Goal: Task Accomplishment & Management: Manage account settings

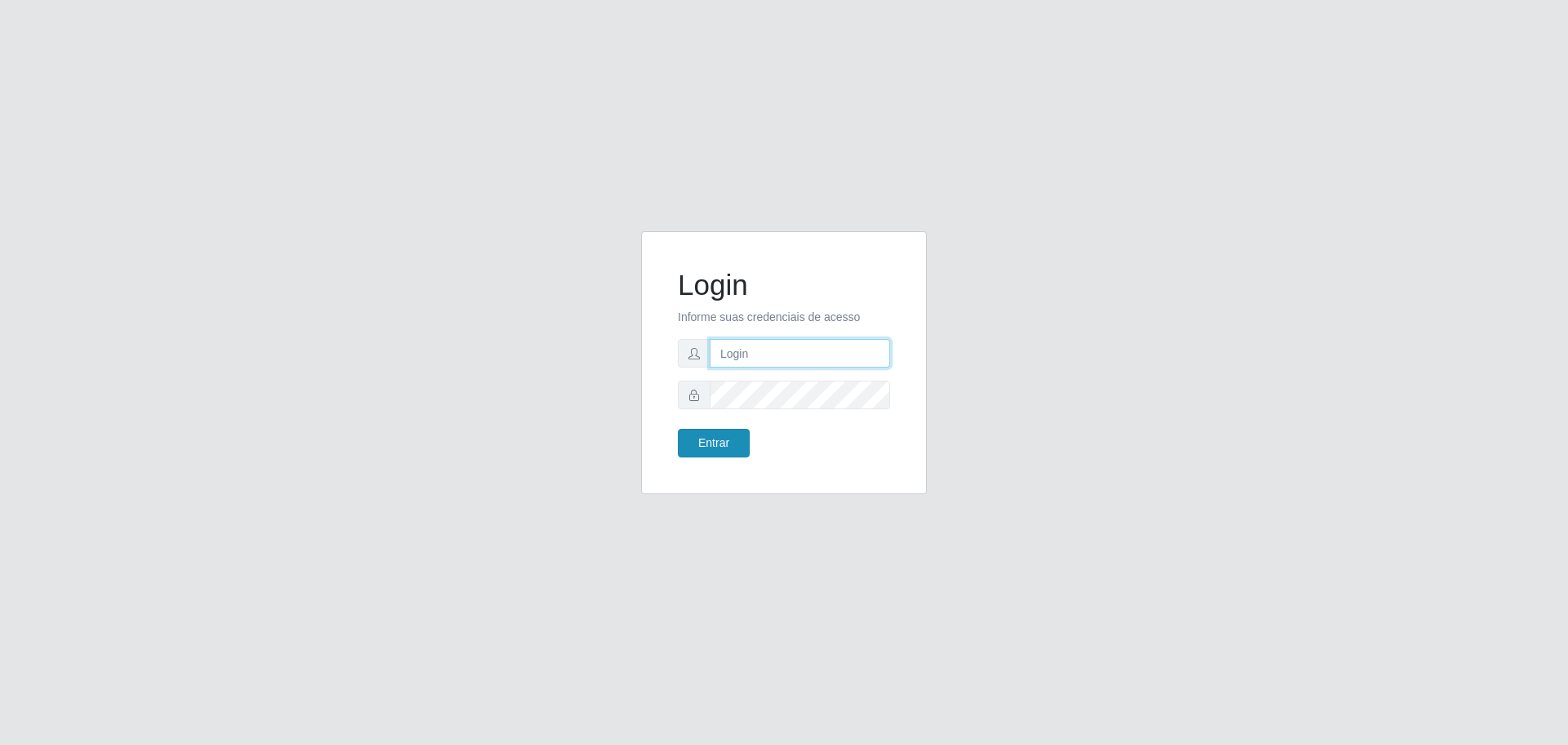
type input "romulo.sousa@grupoqrz.com.br"
click at [712, 445] on button "Entrar" at bounding box center [714, 443] width 72 height 28
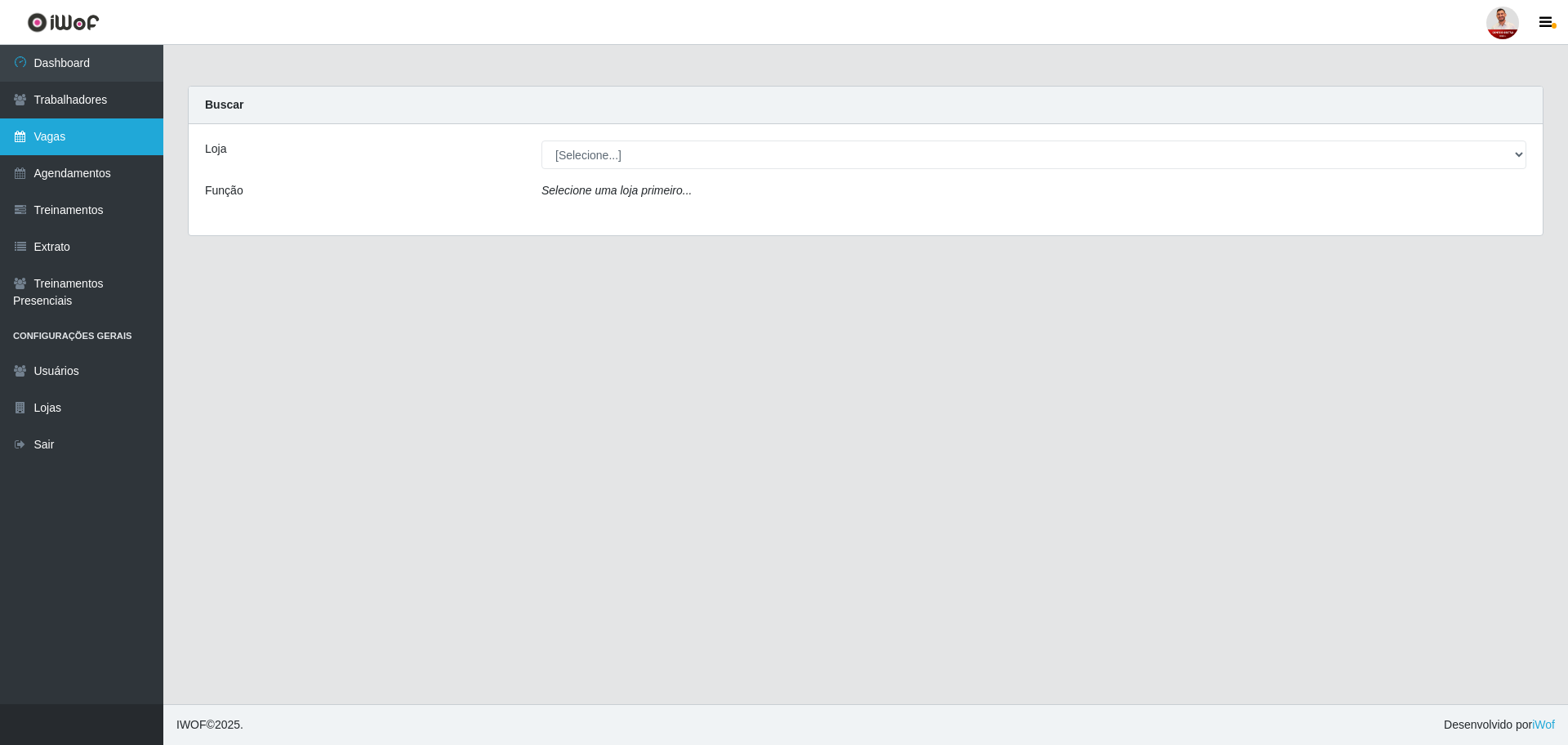
click at [77, 143] on link "Vagas" at bounding box center [82, 137] width 163 height 37
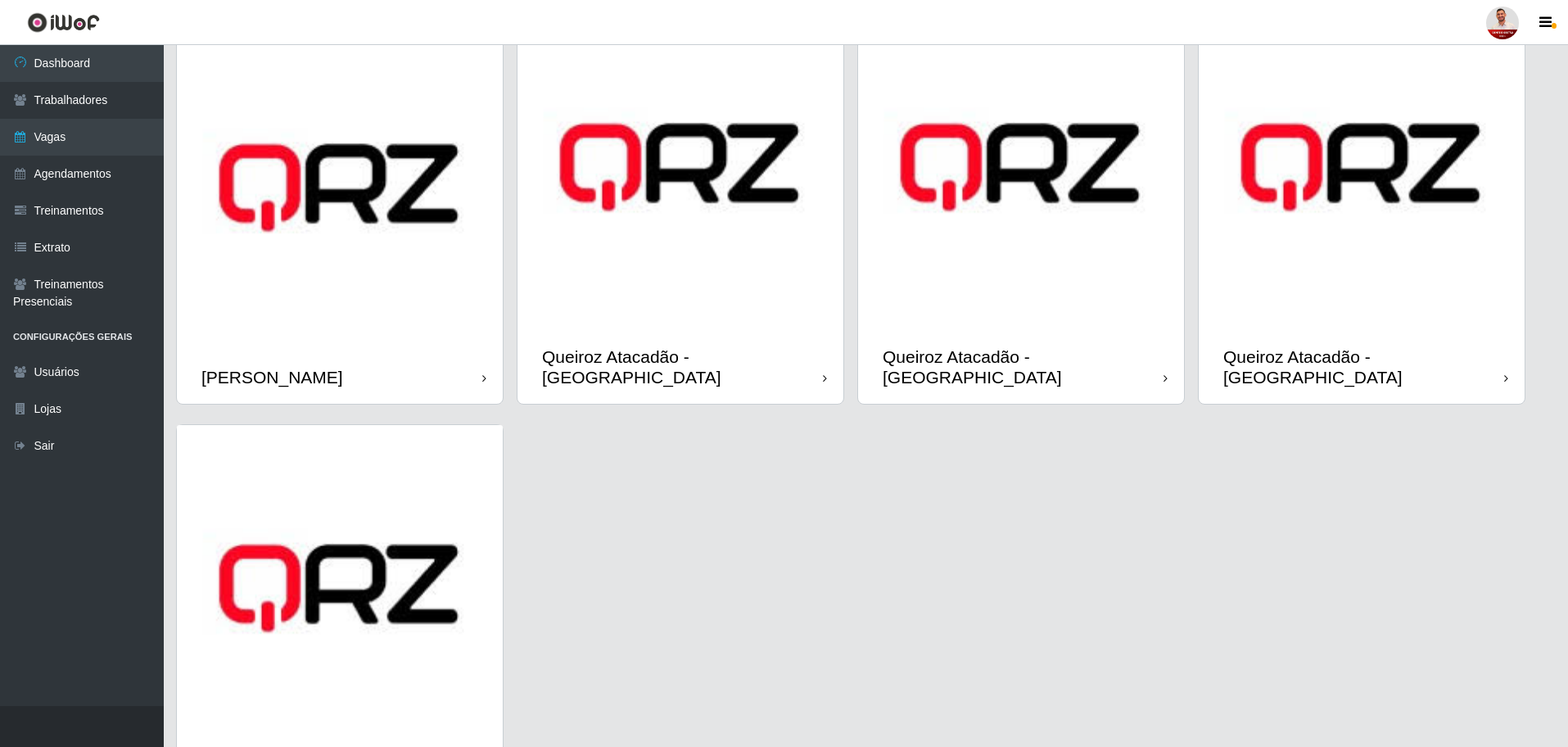
scroll to position [1041, 0]
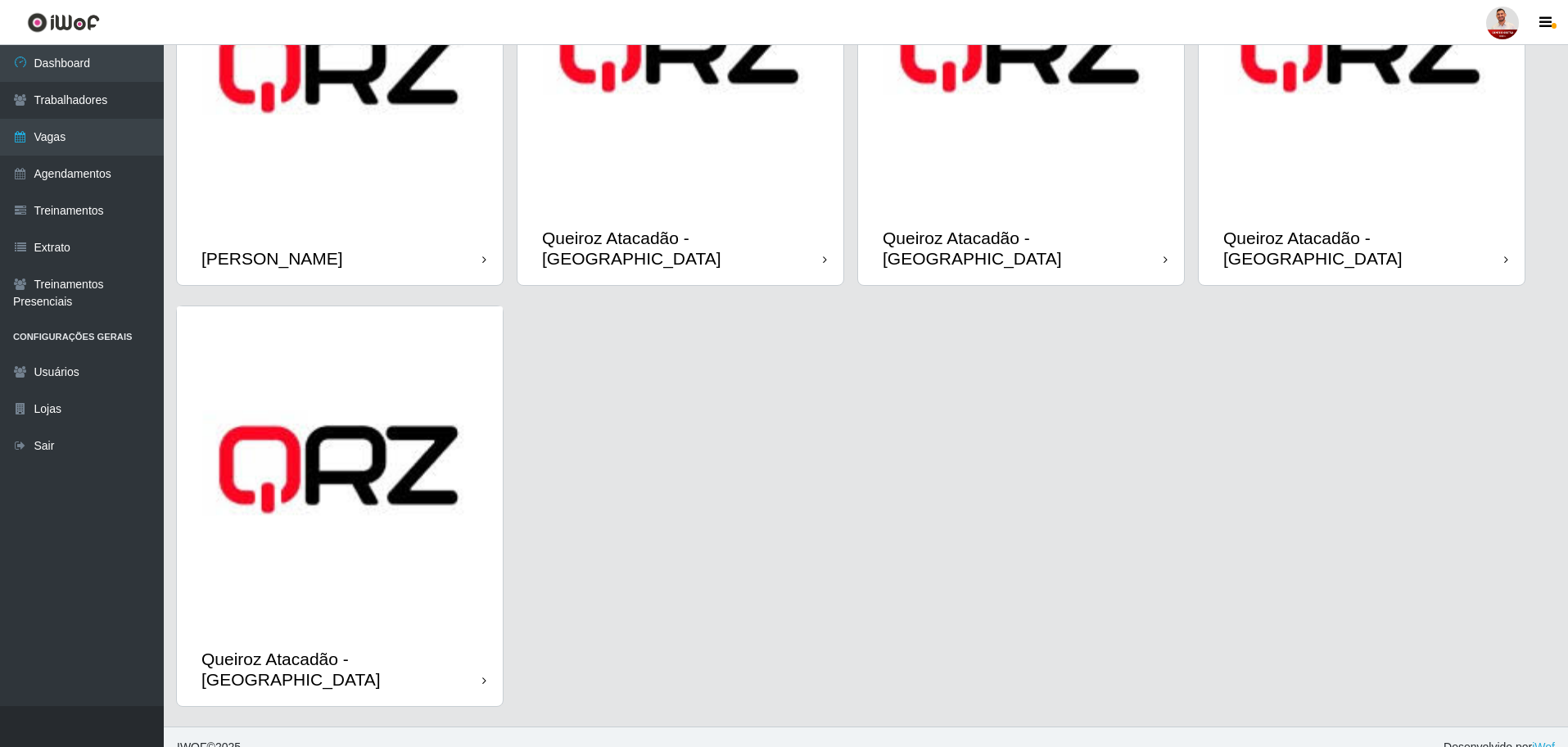
click at [383, 649] on div "Queiroz Atacadão - [GEOGRAPHIC_DATA]" at bounding box center [342, 669] width 281 height 41
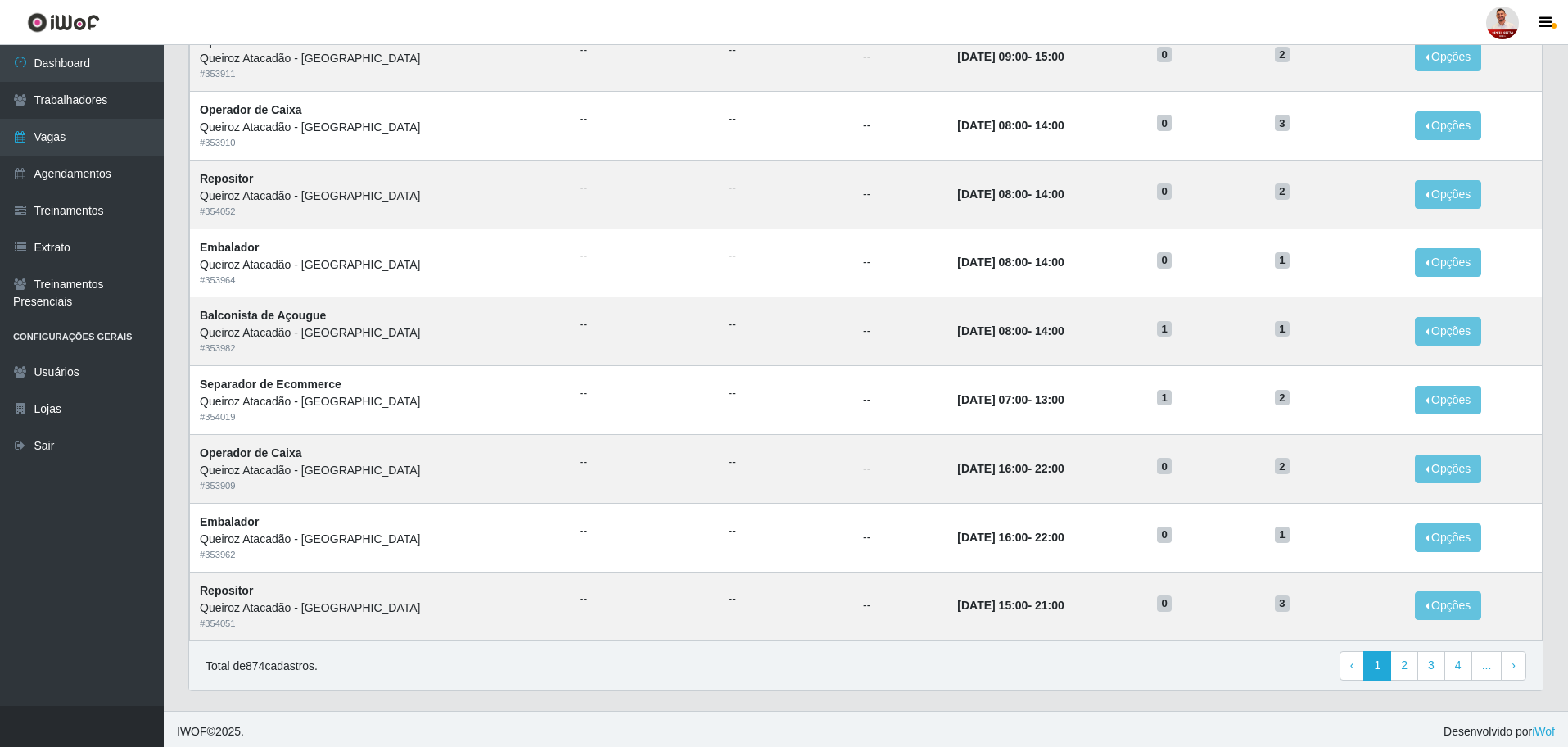
scroll to position [642, 0]
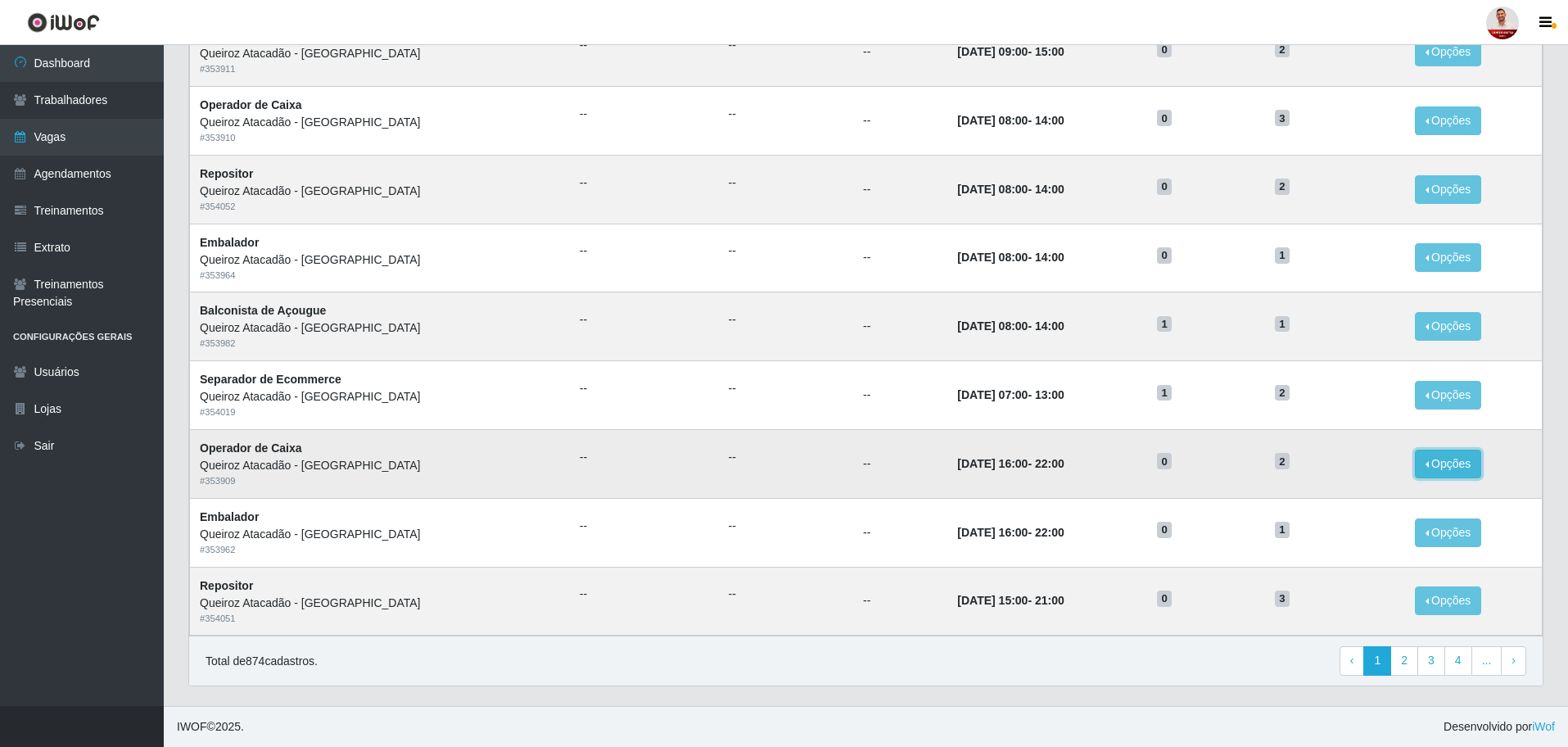
click at [1455, 470] on button "Opções" at bounding box center [1448, 463] width 67 height 28
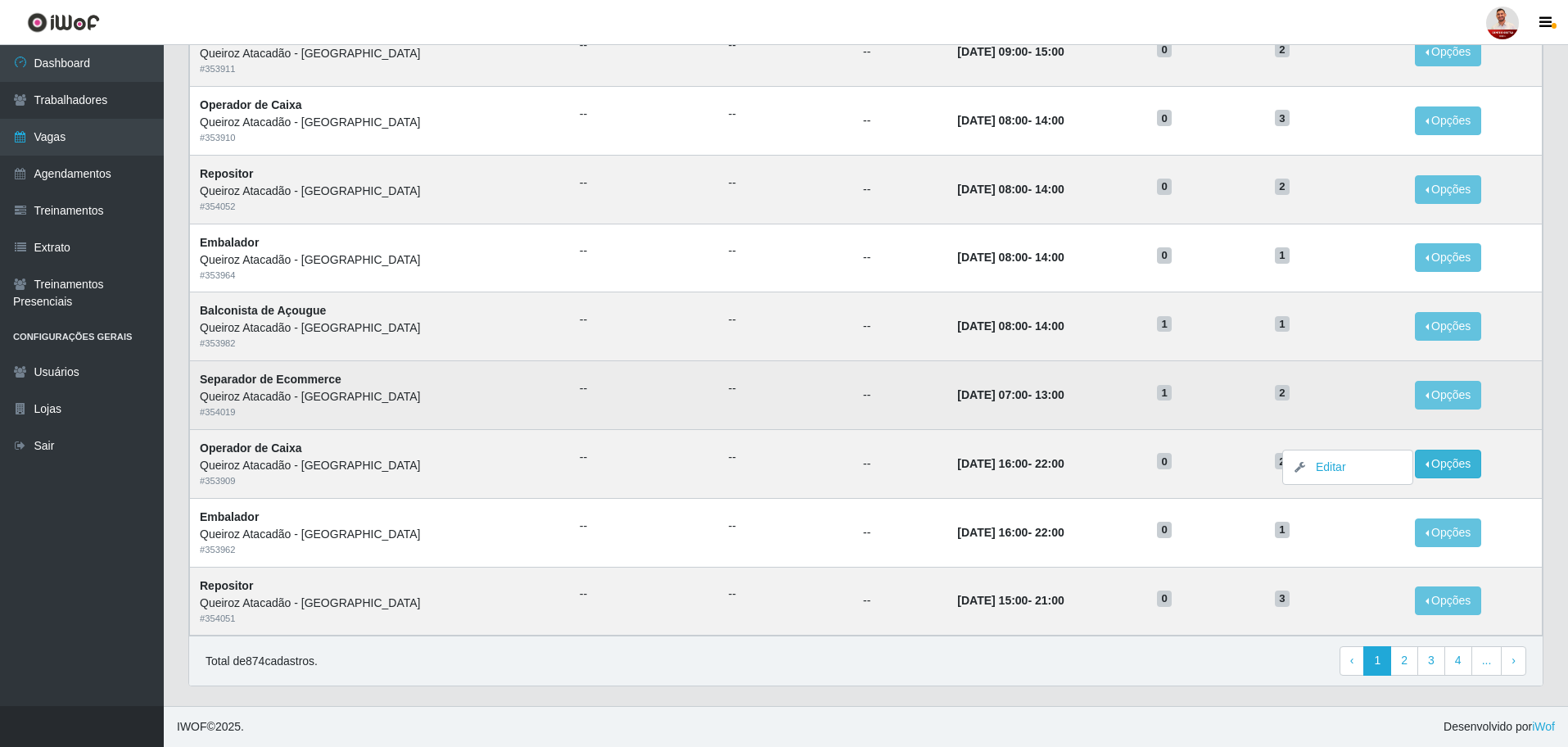
click at [1529, 365] on td "Opções Editar" at bounding box center [1473, 395] width 137 height 69
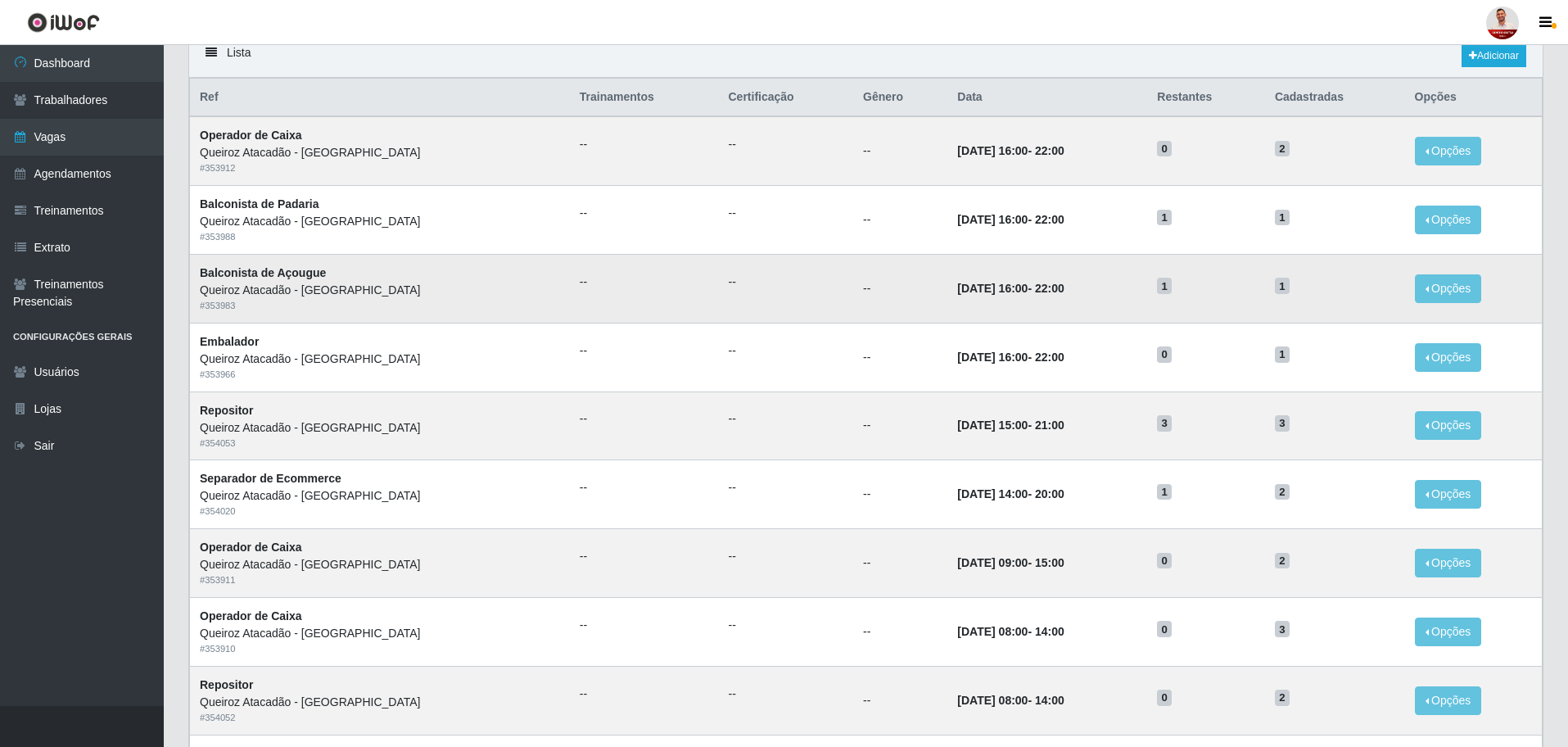
scroll to position [0, 0]
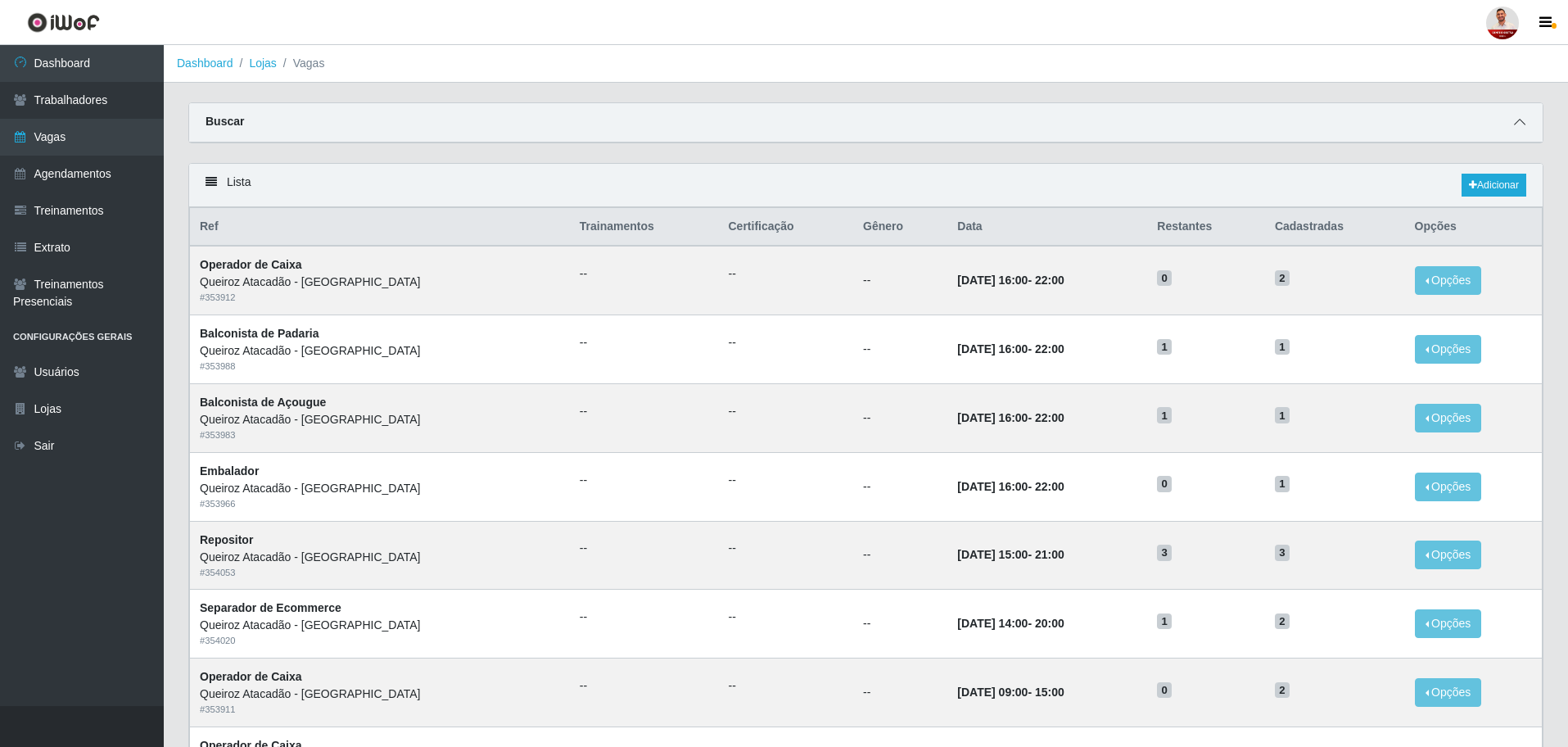
click at [1522, 123] on icon at bounding box center [1520, 122] width 12 height 12
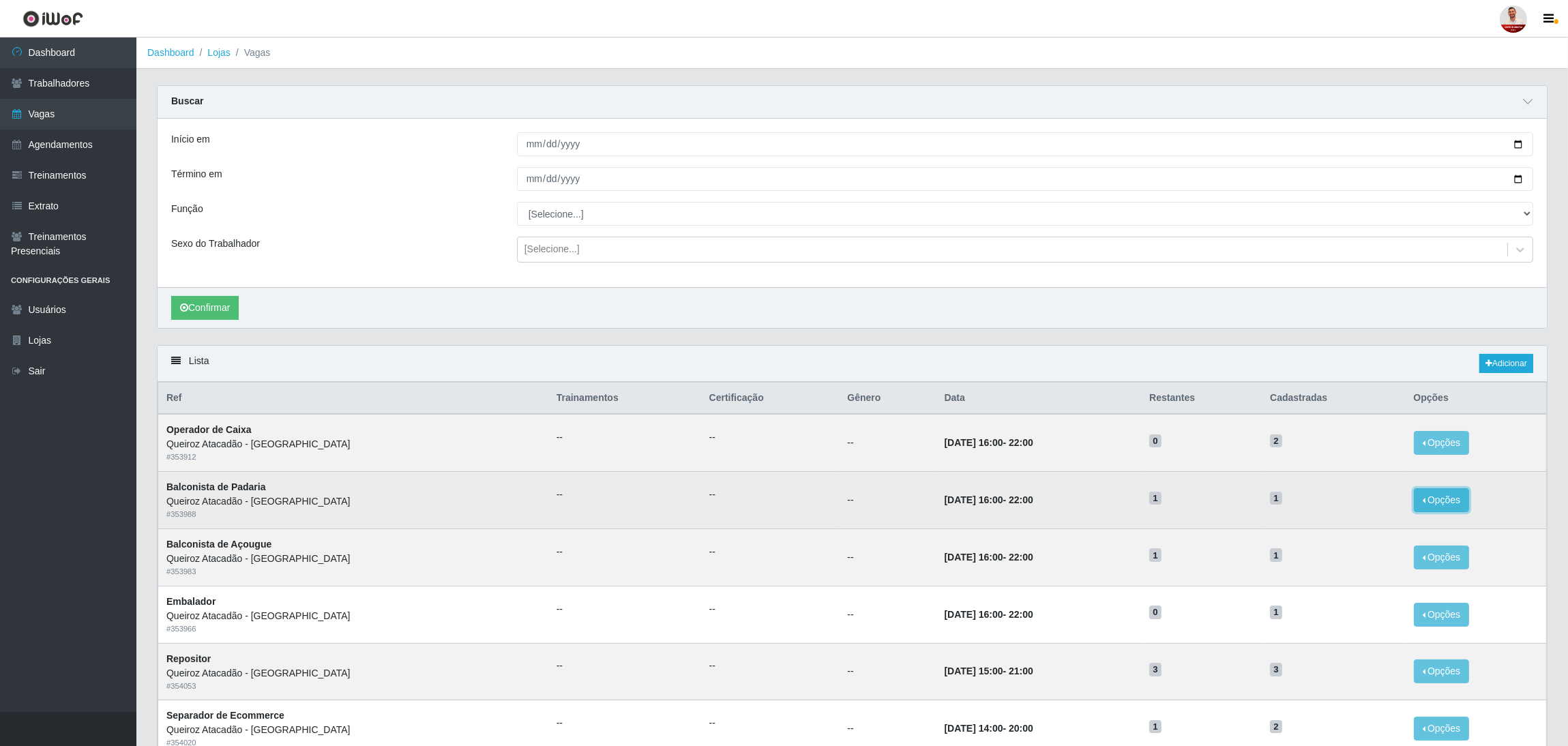
click at [1309, 505] on button "Opções" at bounding box center [1441, 499] width 56 height 24
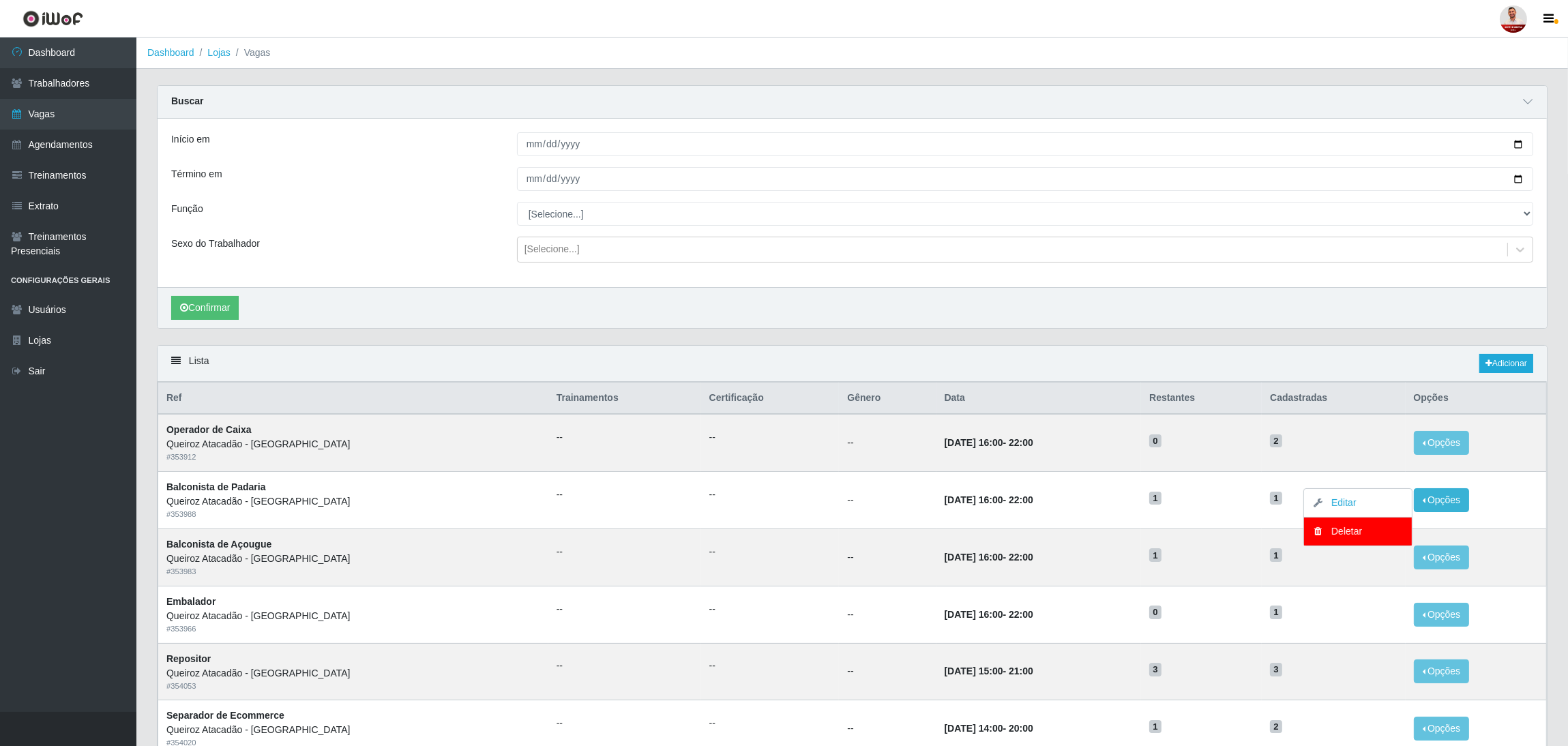
click at [1309, 303] on div "Confirmar" at bounding box center [852, 308] width 1389 height 41
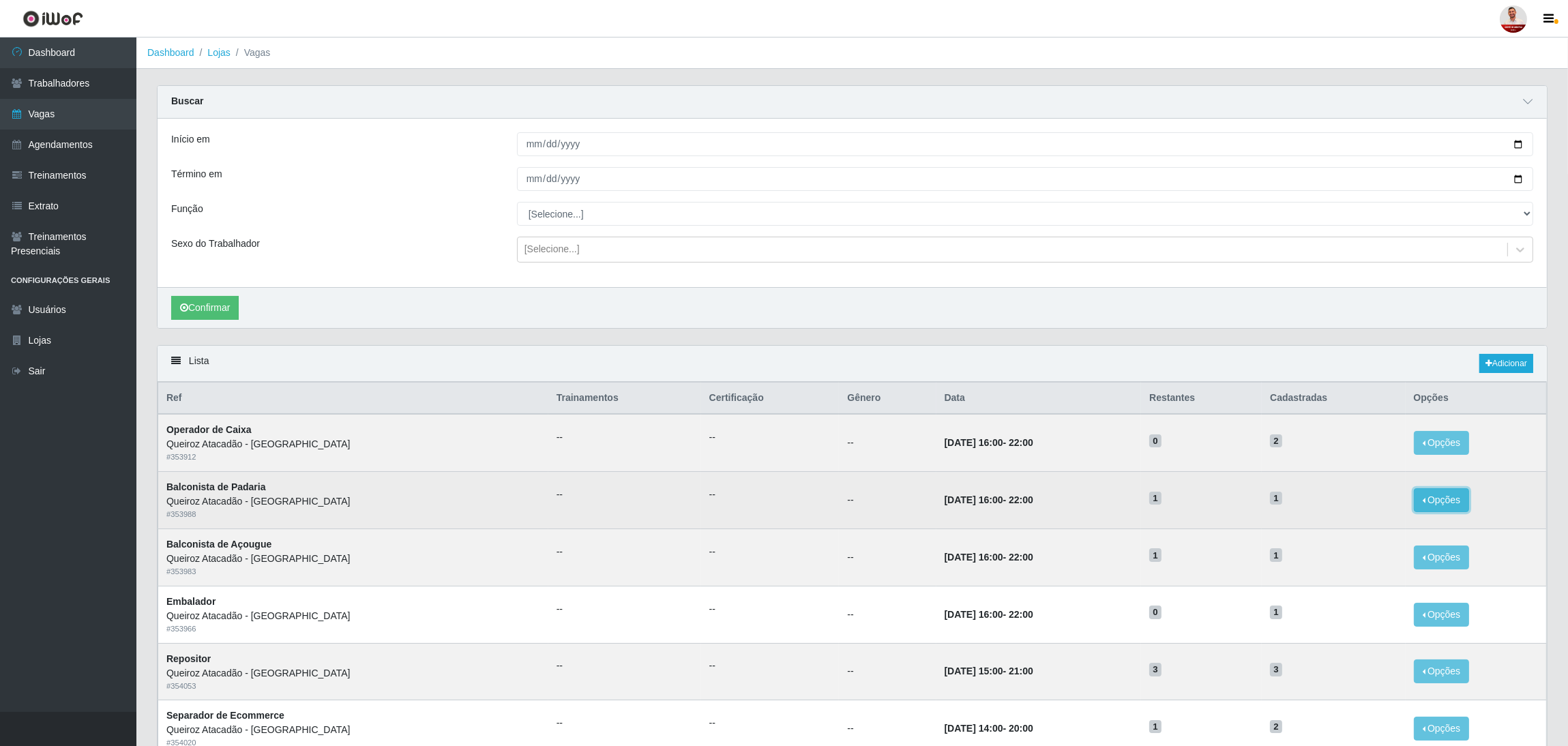
click at [1309, 497] on button "Opções" at bounding box center [1441, 499] width 56 height 24
click at [1309, 504] on button "Editar" at bounding box center [1358, 502] width 108 height 28
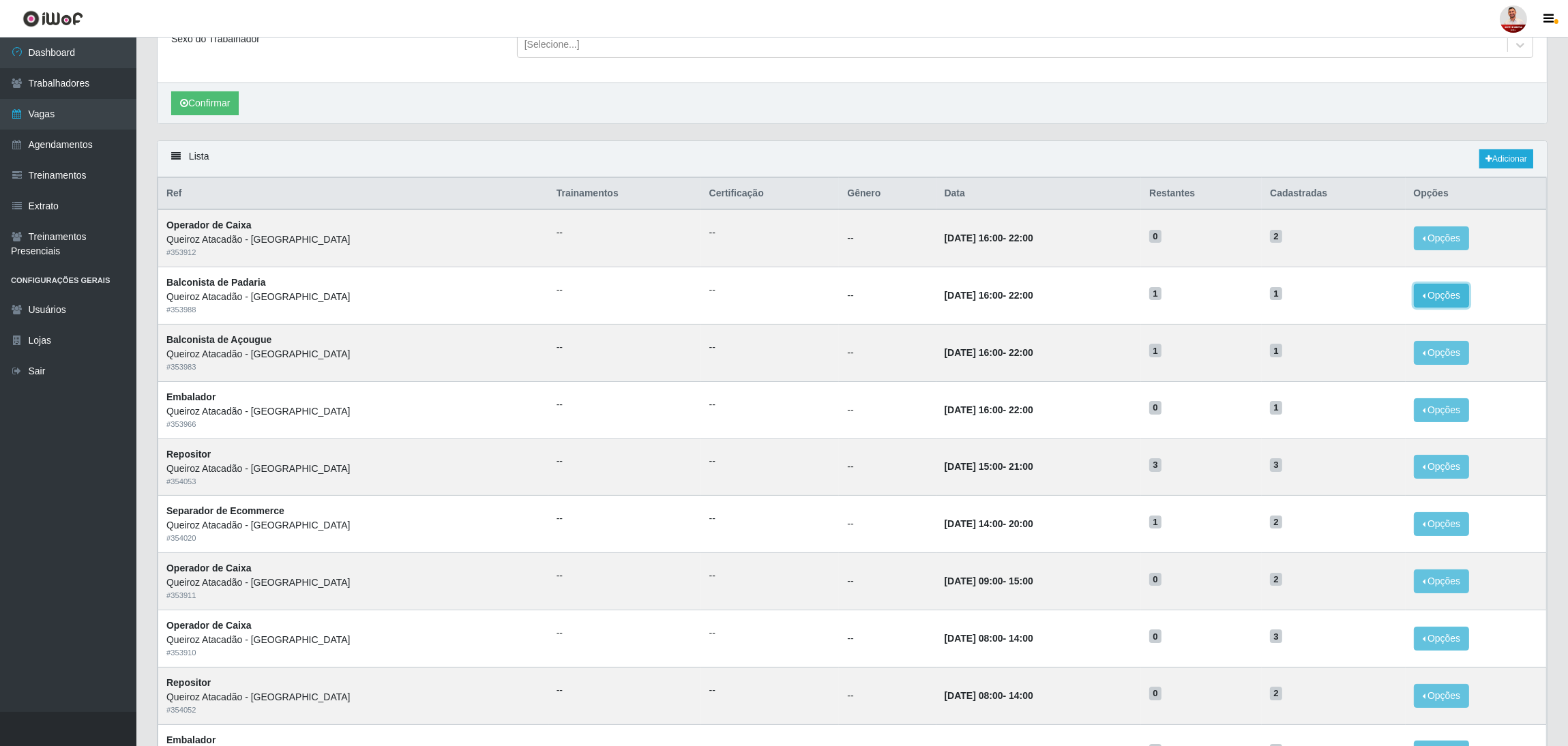
click at [1309, 302] on button "Opções" at bounding box center [1441, 295] width 56 height 24
click at [1309, 299] on link "Editar" at bounding box center [1337, 297] width 39 height 11
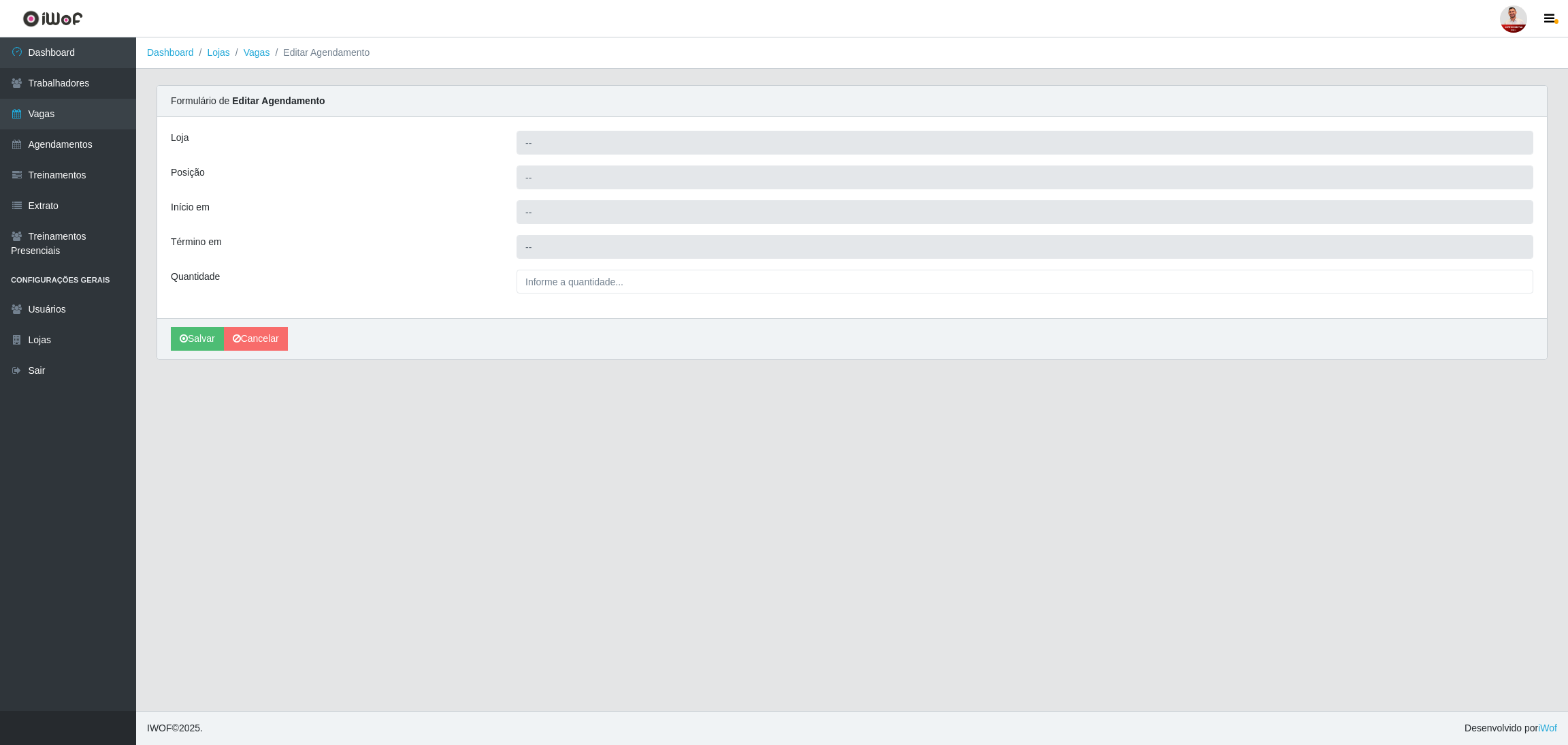
type input "Queiroz Atacadão - [GEOGRAPHIC_DATA]"
type input "Balconista de Padaria"
type input "2025-10-31 16:00:00"
type input "2025-10-31 22:00:00"
type input "1__"
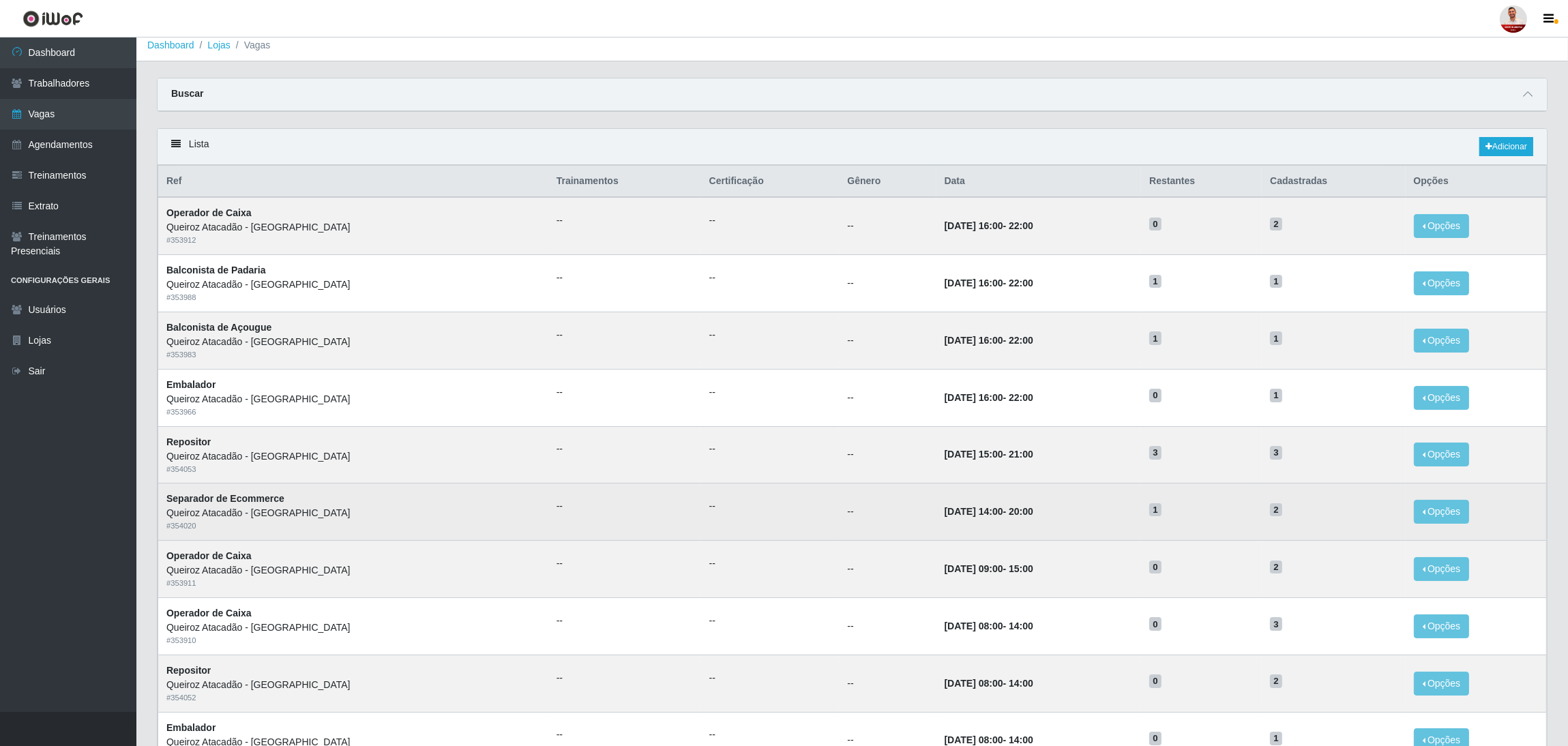
scroll to position [2, 0]
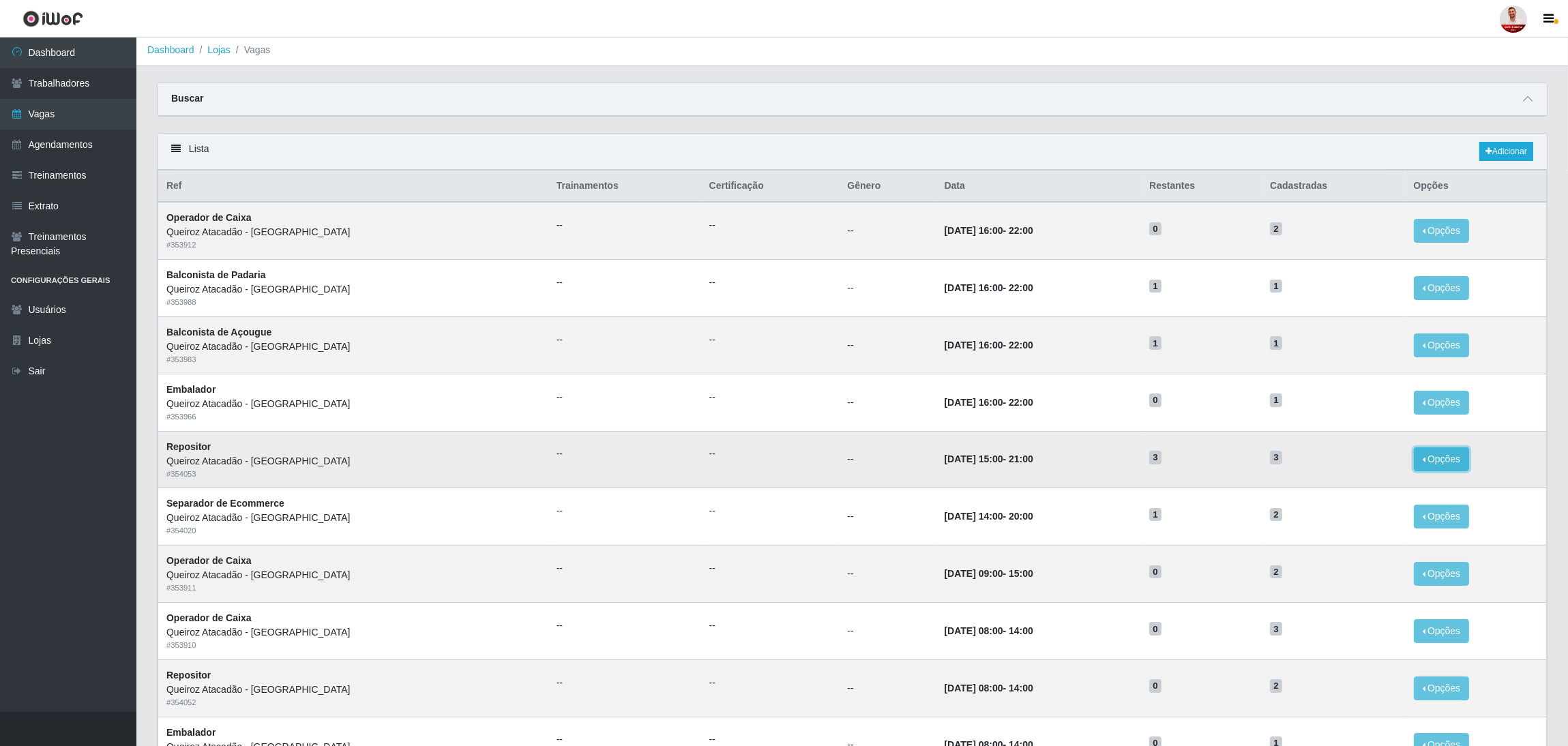
click at [1309, 460] on button "Opções" at bounding box center [1441, 459] width 56 height 24
click at [1309, 462] on link "Editar" at bounding box center [1337, 461] width 39 height 11
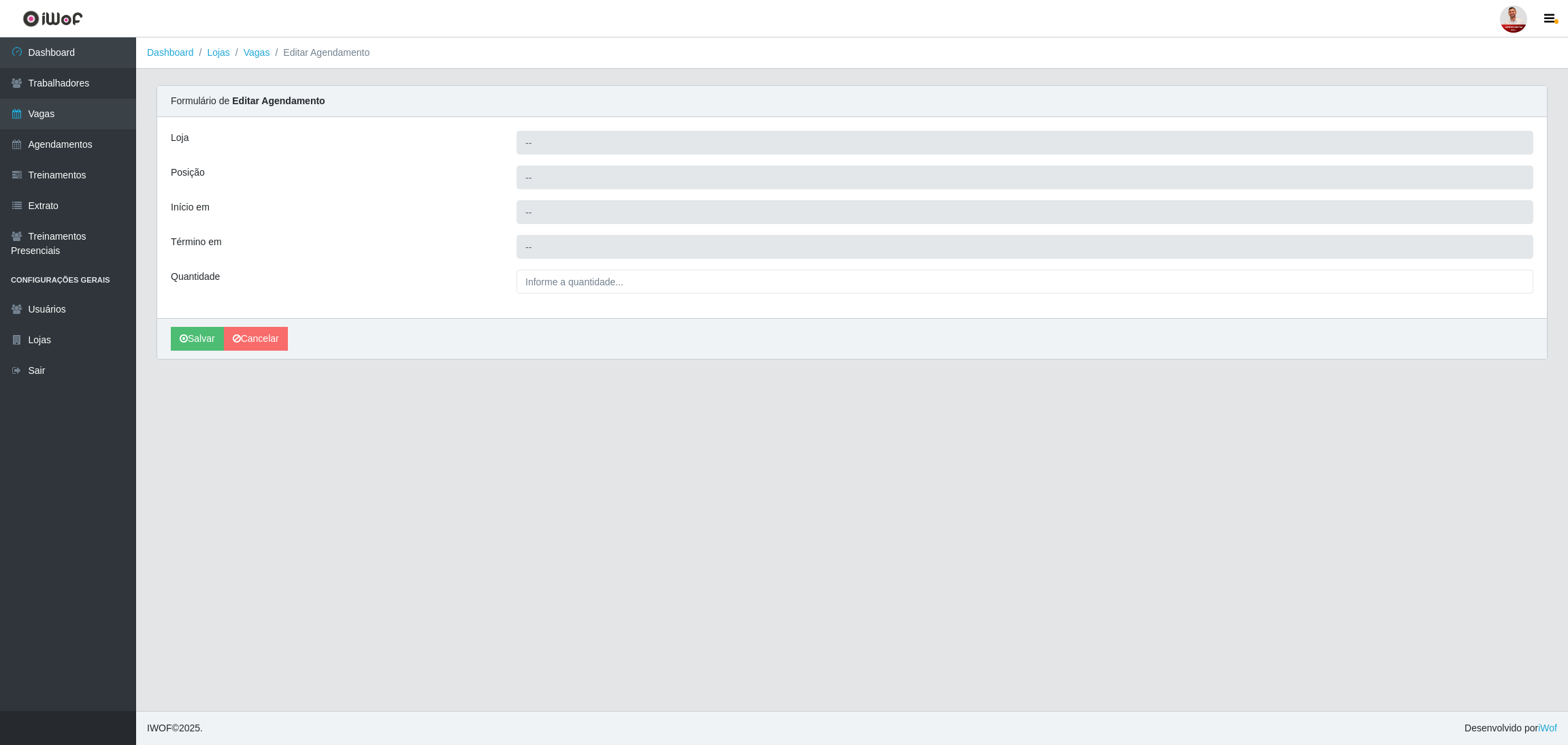
type input "Queiroz Atacadão - [GEOGRAPHIC_DATA]"
type input "Repositor"
type input "2025-10-31 15:00:00"
type input "2025-10-31 21:00:00"
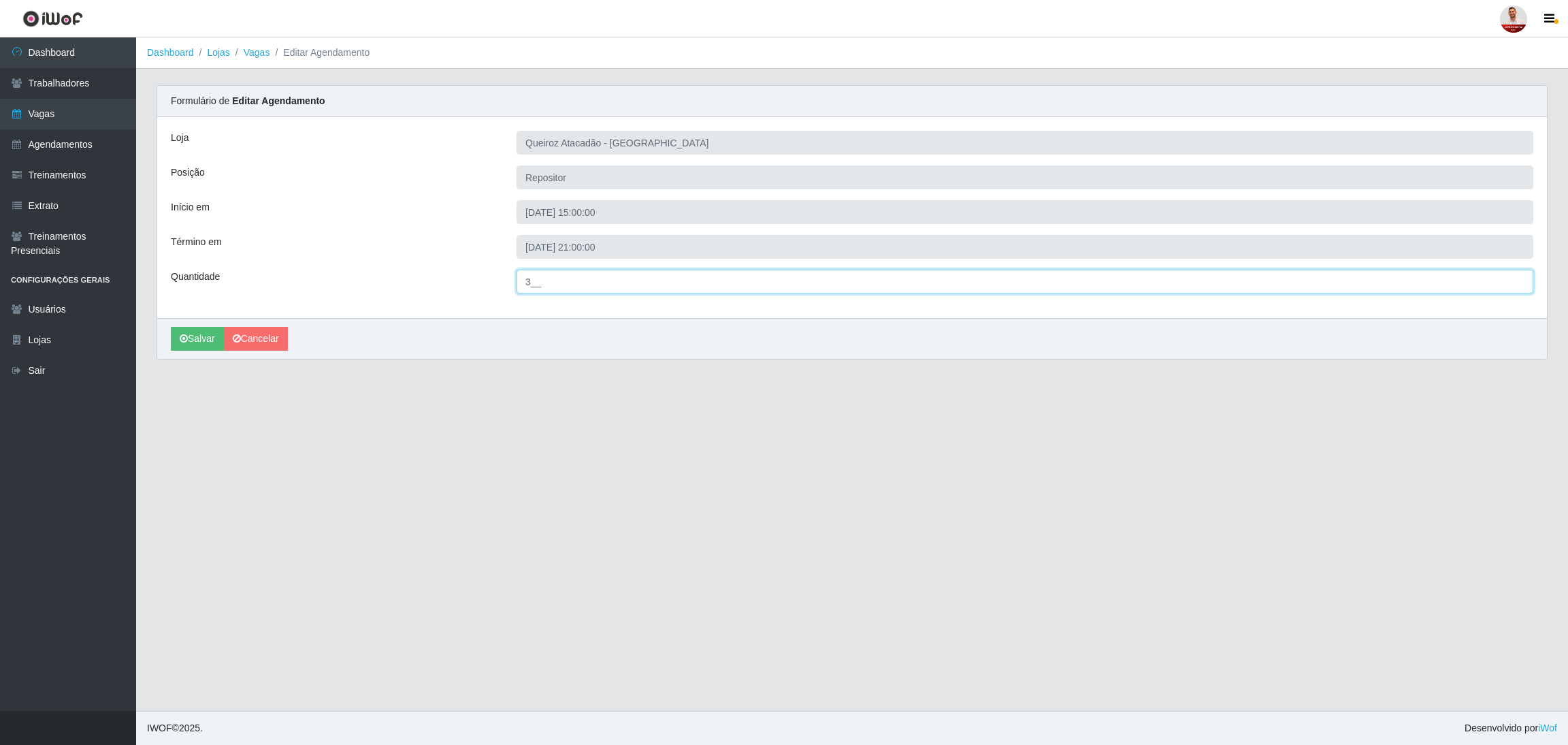
drag, startPoint x: 533, startPoint y: 276, endPoint x: 478, endPoint y: 278, distance: 55.0
click at [478, 278] on div "Quantidade 3__" at bounding box center [852, 281] width 1383 height 24
type input "2__"
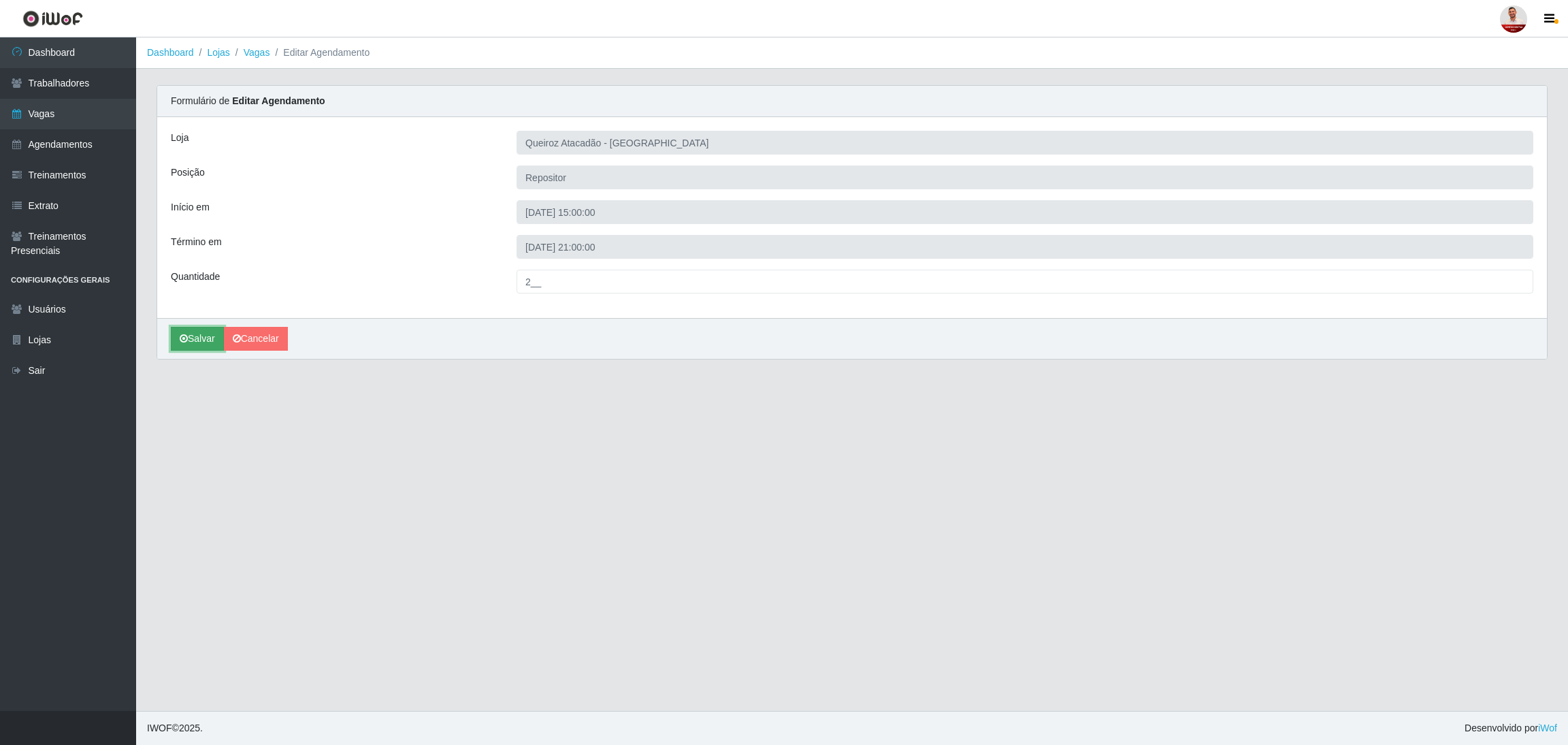
click at [194, 343] on button "Salvar" at bounding box center [198, 338] width 53 height 24
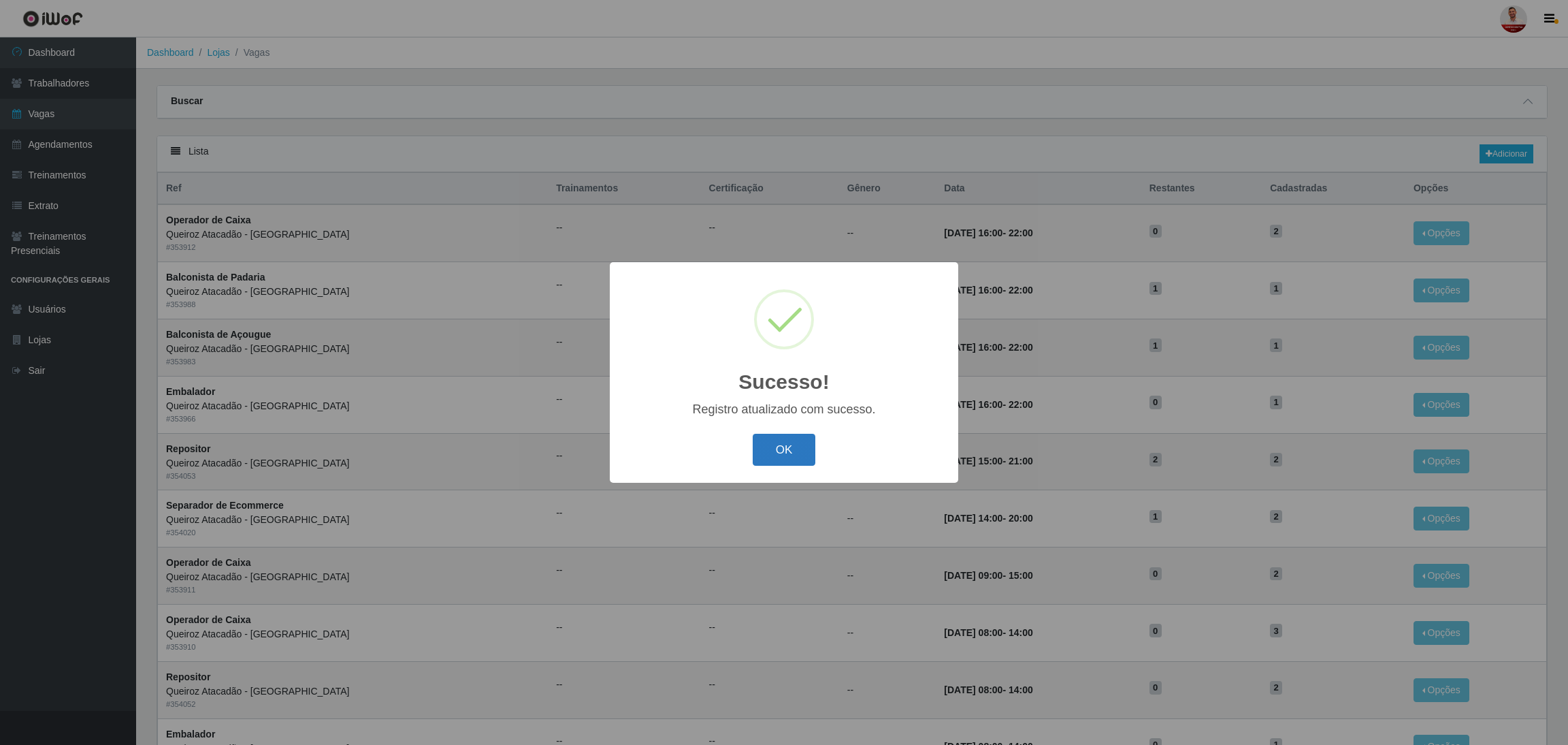
click at [786, 448] on button "OK" at bounding box center [784, 449] width 63 height 32
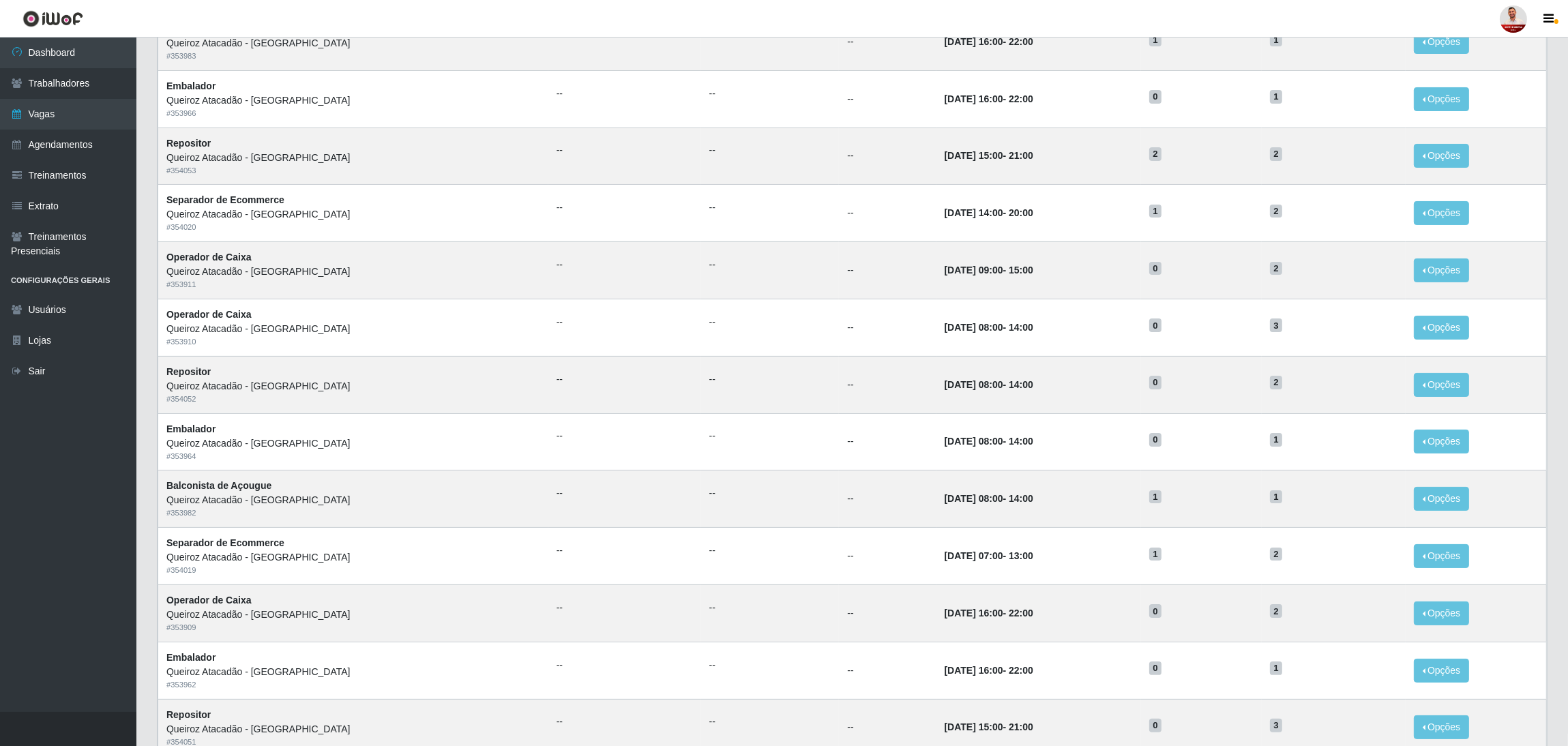
scroll to position [412, 0]
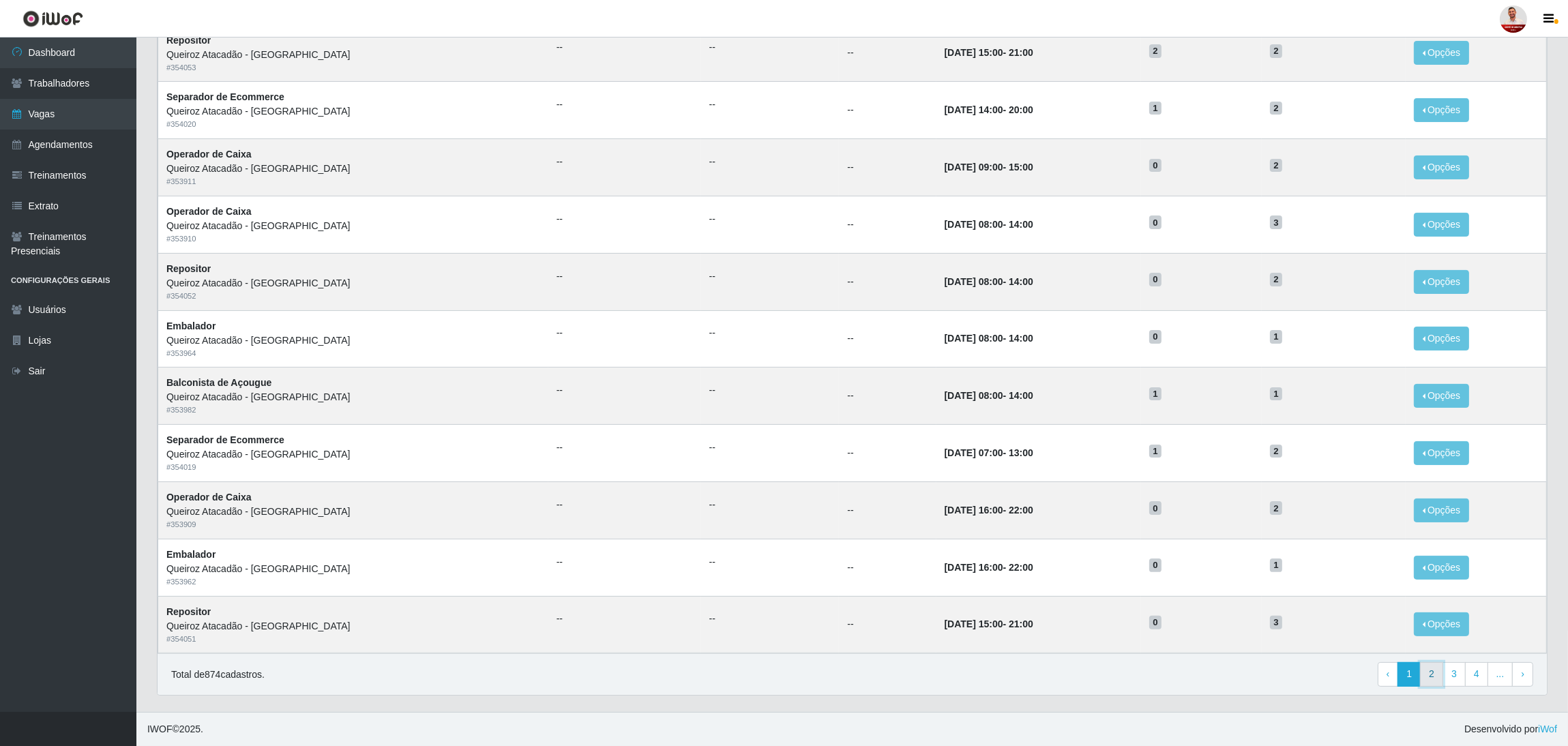
click at [1309, 621] on link "2" at bounding box center [1432, 675] width 24 height 24
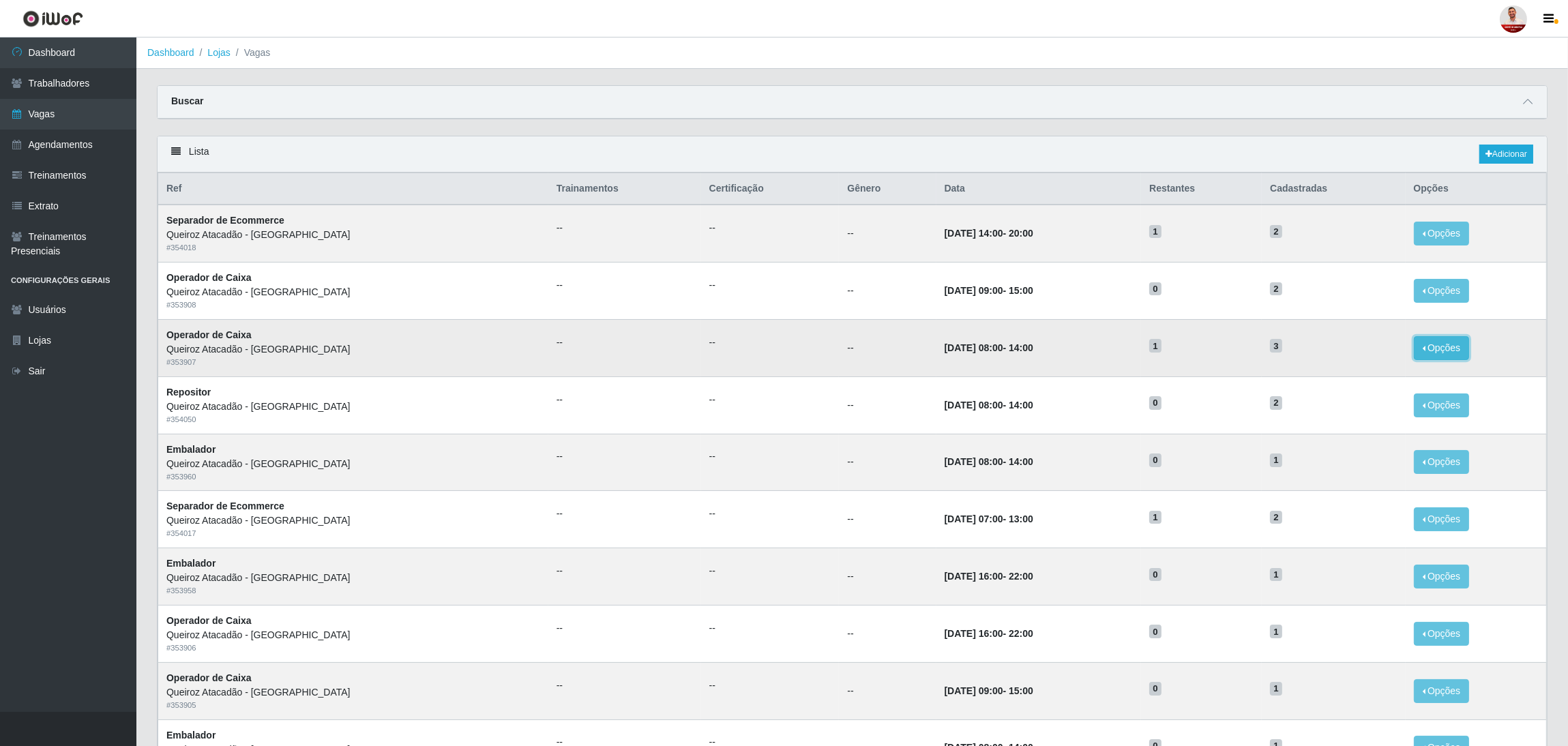
click at [1460, 350] on button "Opções" at bounding box center [1441, 347] width 56 height 24
click at [1357, 349] on link "Editar" at bounding box center [1337, 350] width 39 height 11
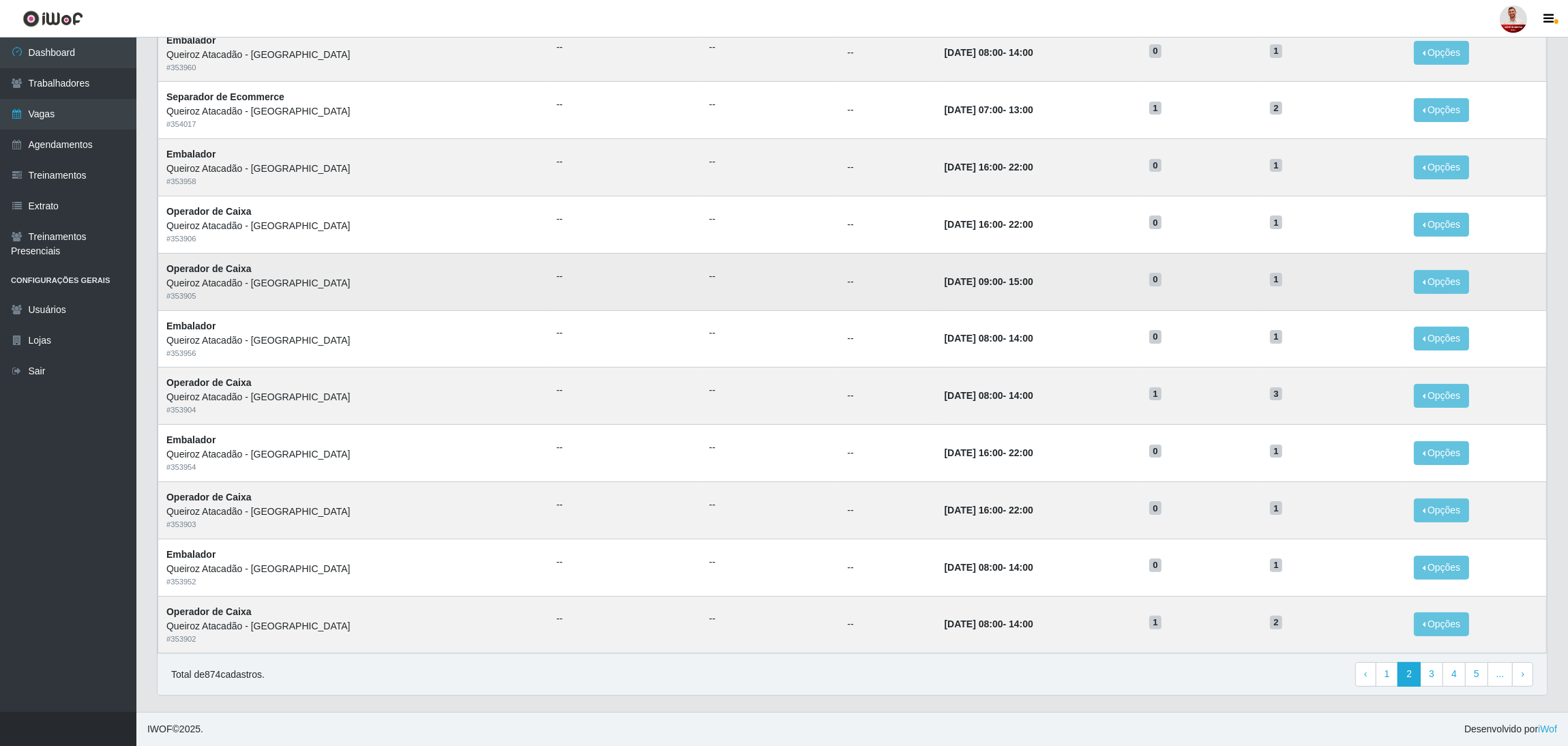
scroll to position [412, 0]
click at [1455, 621] on button "Opções" at bounding box center [1441, 623] width 56 height 24
click at [1357, 621] on link "Editar" at bounding box center [1337, 626] width 39 height 11
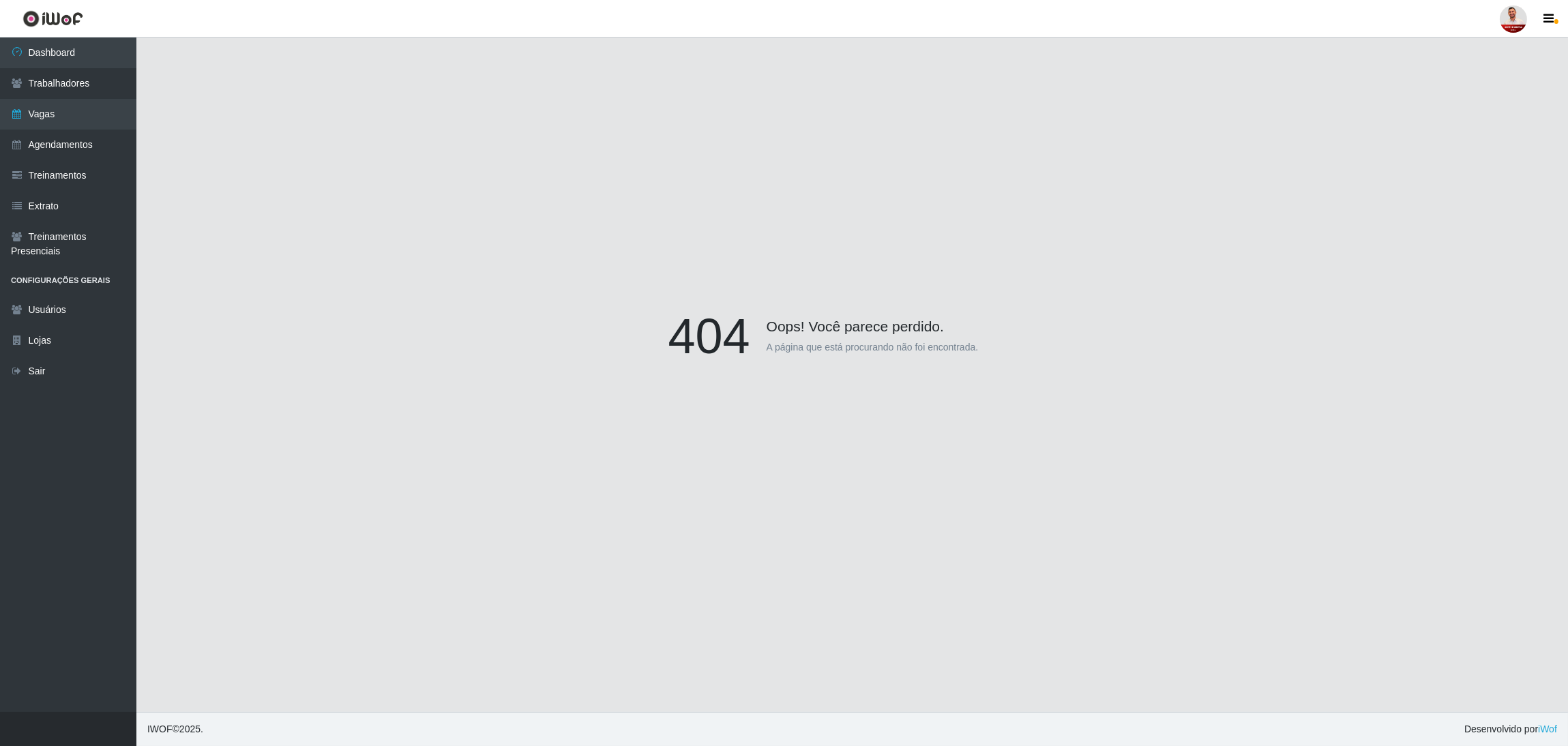
scroll to position [119, 0]
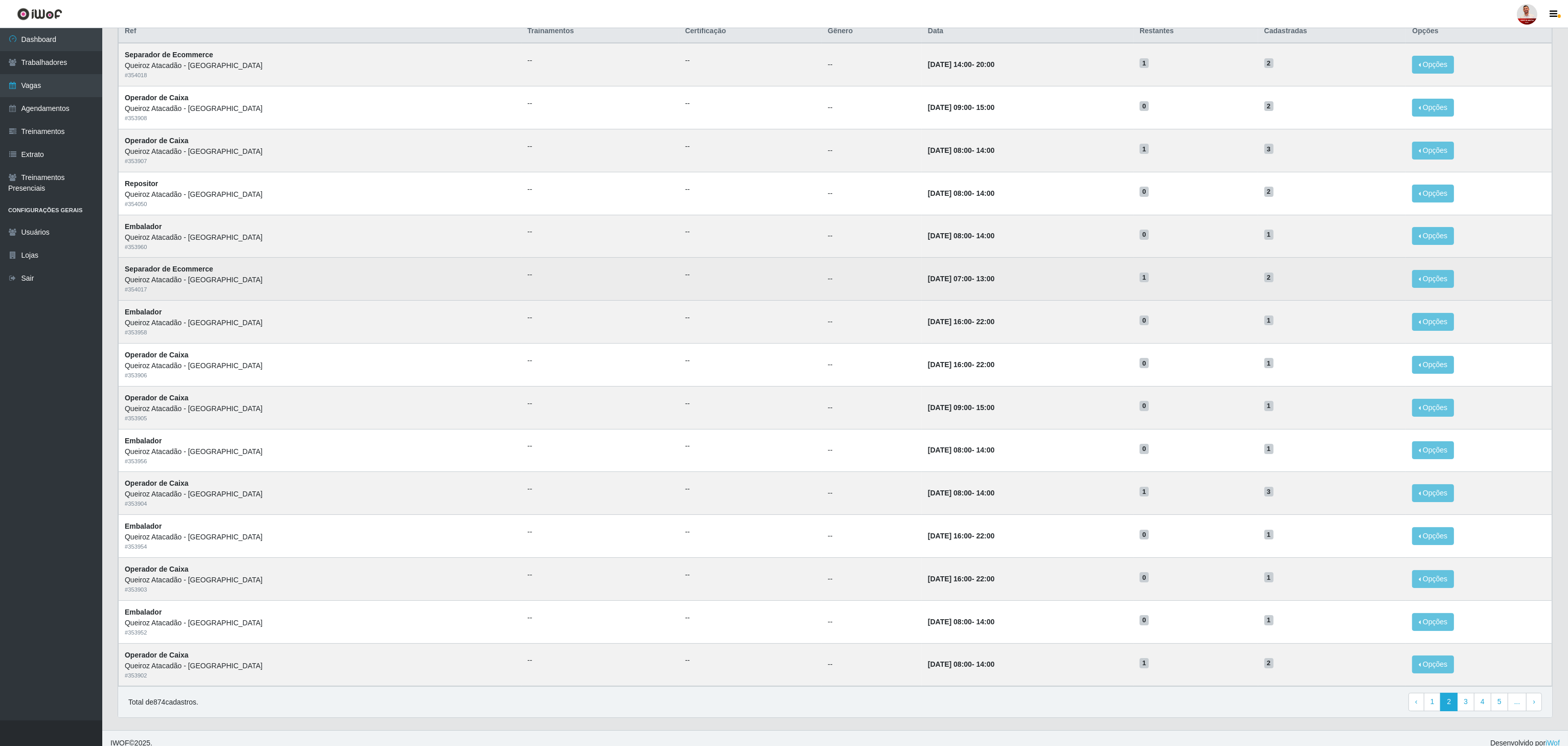
scroll to position [129, 0]
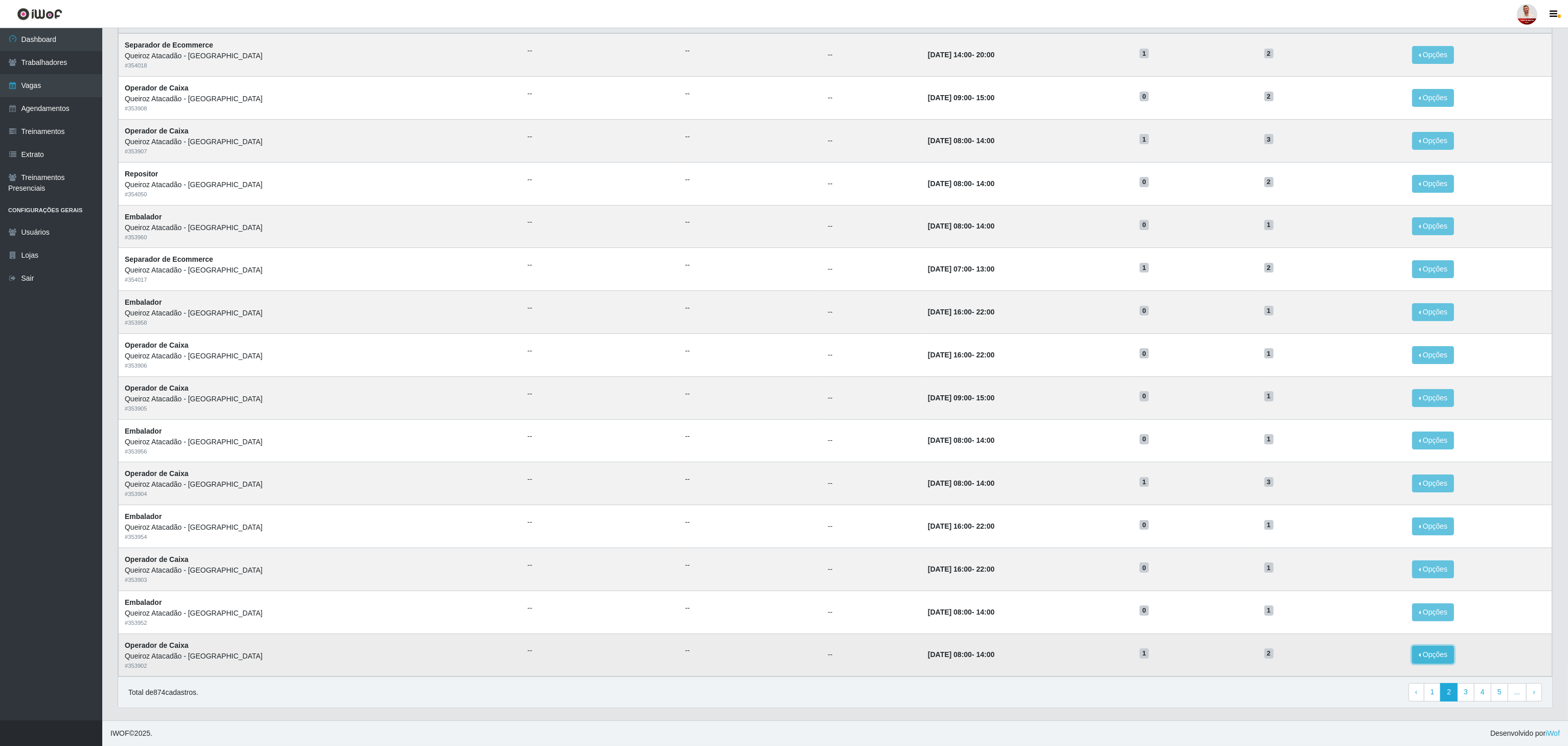
click at [1175, 559] on button "Opções" at bounding box center [1433, 655] width 42 height 18
click at [1175, 559] on link "Editar" at bounding box center [1354, 656] width 29 height 8
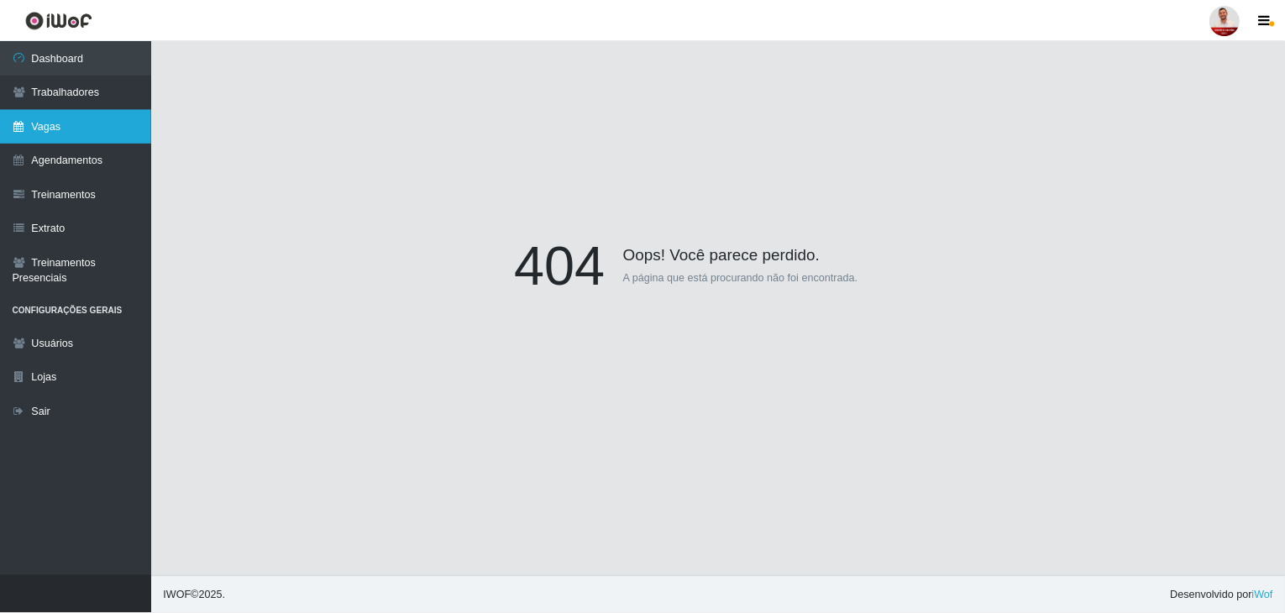
scroll to position [147, 0]
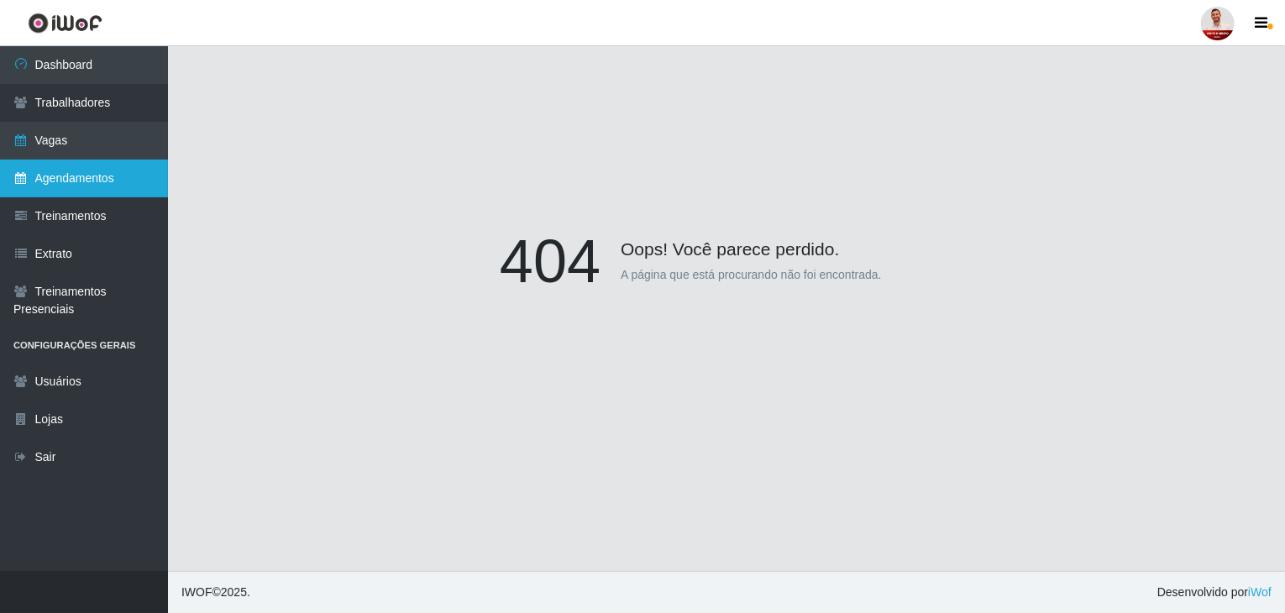
click at [102, 186] on link "Agendamentos" at bounding box center [84, 179] width 168 height 38
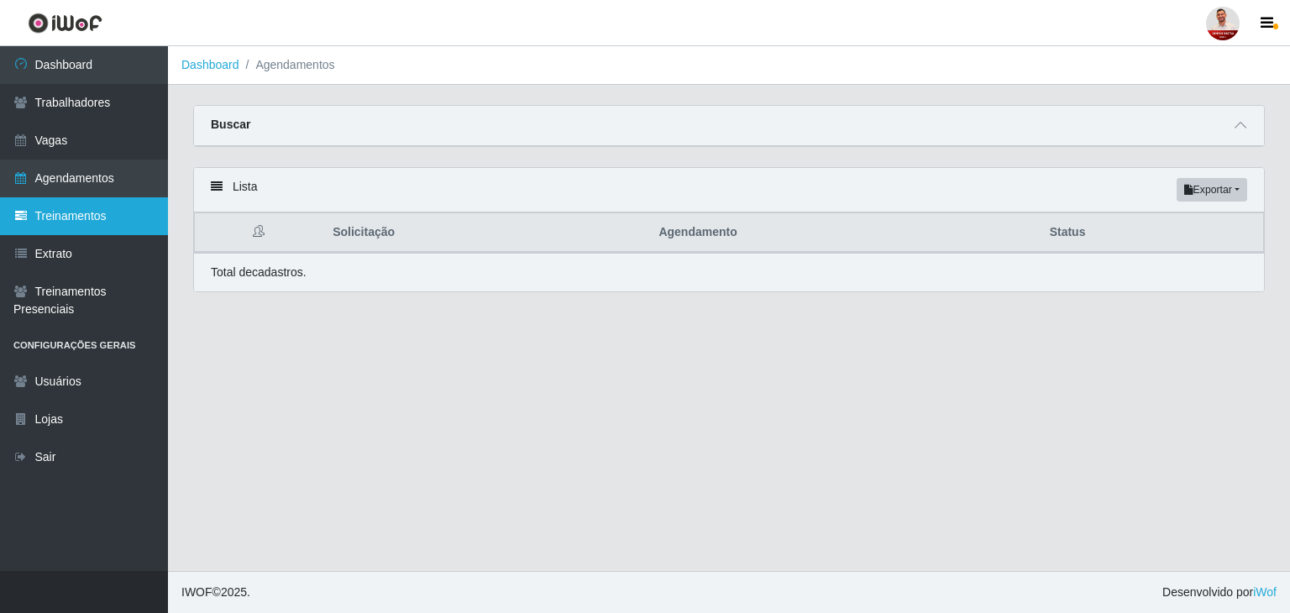
click at [76, 223] on link "Treinamentos" at bounding box center [84, 216] width 168 height 38
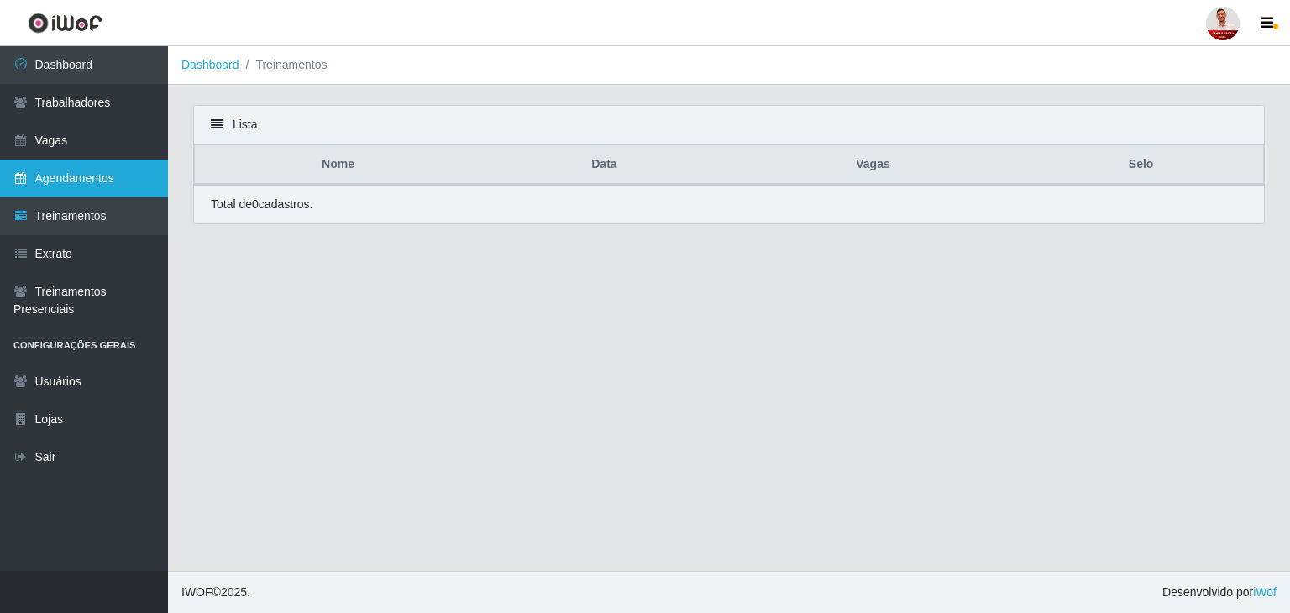
click at [94, 183] on link "Agendamentos" at bounding box center [84, 179] width 168 height 38
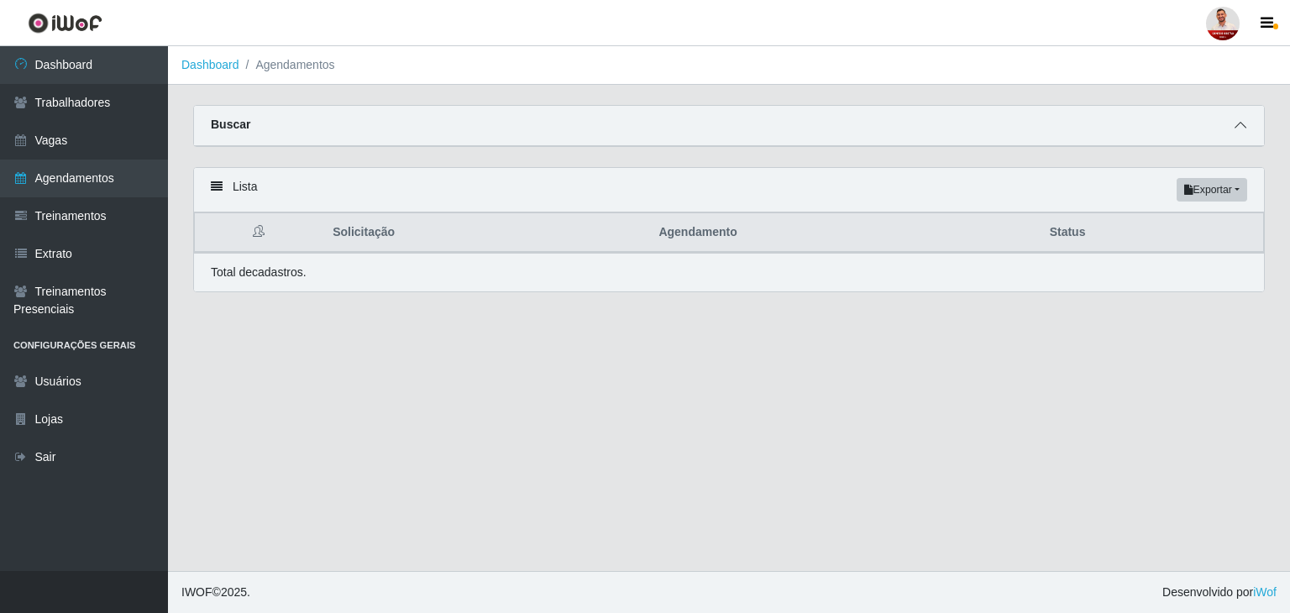
click at [1244, 130] on icon at bounding box center [1241, 125] width 12 height 12
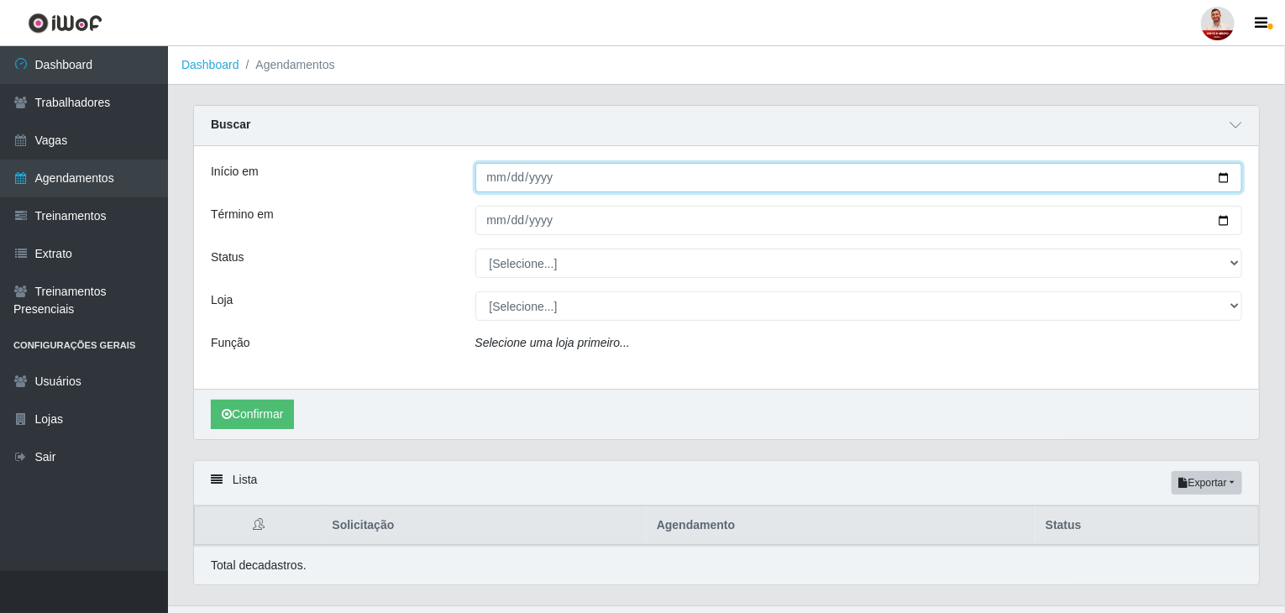
click at [1225, 186] on input "Início em" at bounding box center [859, 177] width 768 height 29
type input "2025-10-23"
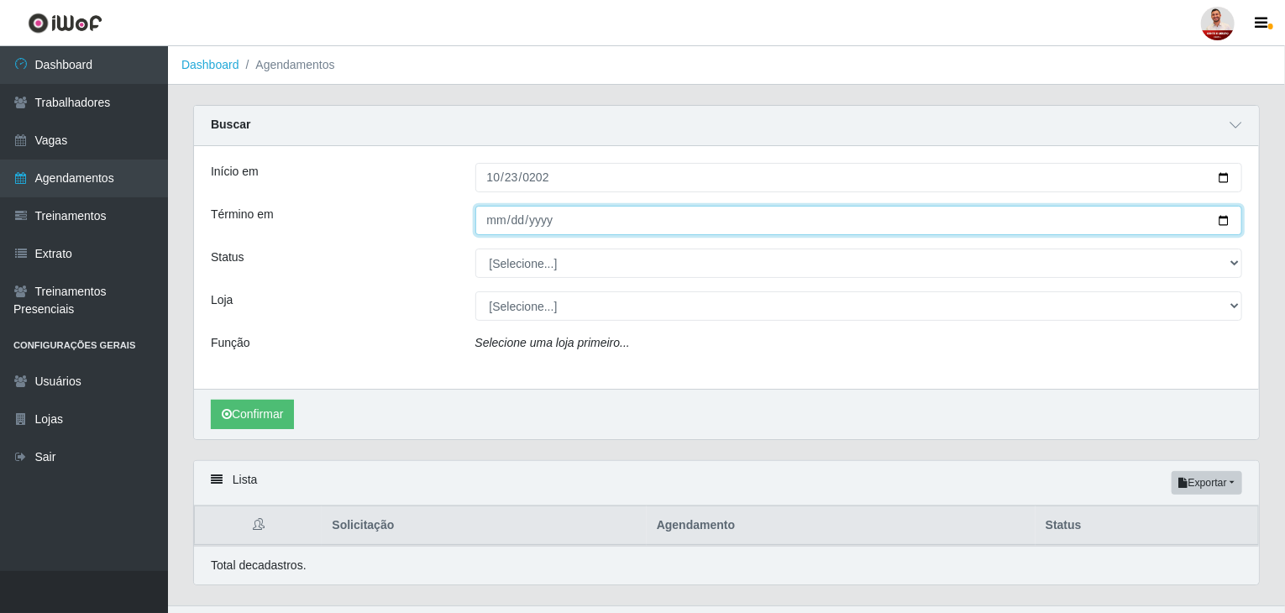
click at [591, 224] on input "Término em" at bounding box center [859, 220] width 768 height 29
type input "2025-10-31"
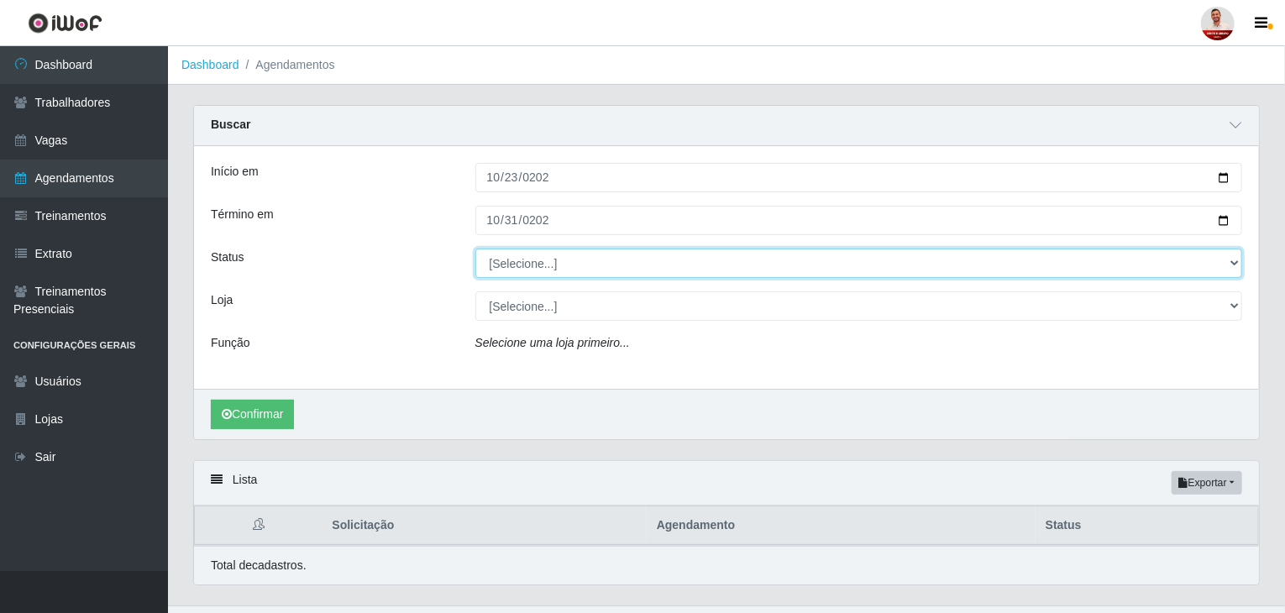
click at [510, 263] on select "[Selecione...] AGENDADO AGUARDANDO LIBERAR EM ANDAMENTO EM REVISÃO FINALIZADO C…" at bounding box center [859, 263] width 768 height 29
select select "AGENDADO"
click at [475, 249] on select "[Selecione...] AGENDADO AGUARDANDO LIBERAR EM ANDAMENTO EM REVISÃO FINALIZADO C…" at bounding box center [859, 263] width 768 height 29
click at [561, 271] on select "[Selecione...] AGENDADO AGUARDANDO LIBERAR EM ANDAMENTO EM REVISÃO FINALIZADO C…" at bounding box center [859, 263] width 768 height 29
click at [475, 249] on select "[Selecione...] AGENDADO AGUARDANDO LIBERAR EM ANDAMENTO EM REVISÃO FINALIZADO C…" at bounding box center [859, 263] width 768 height 29
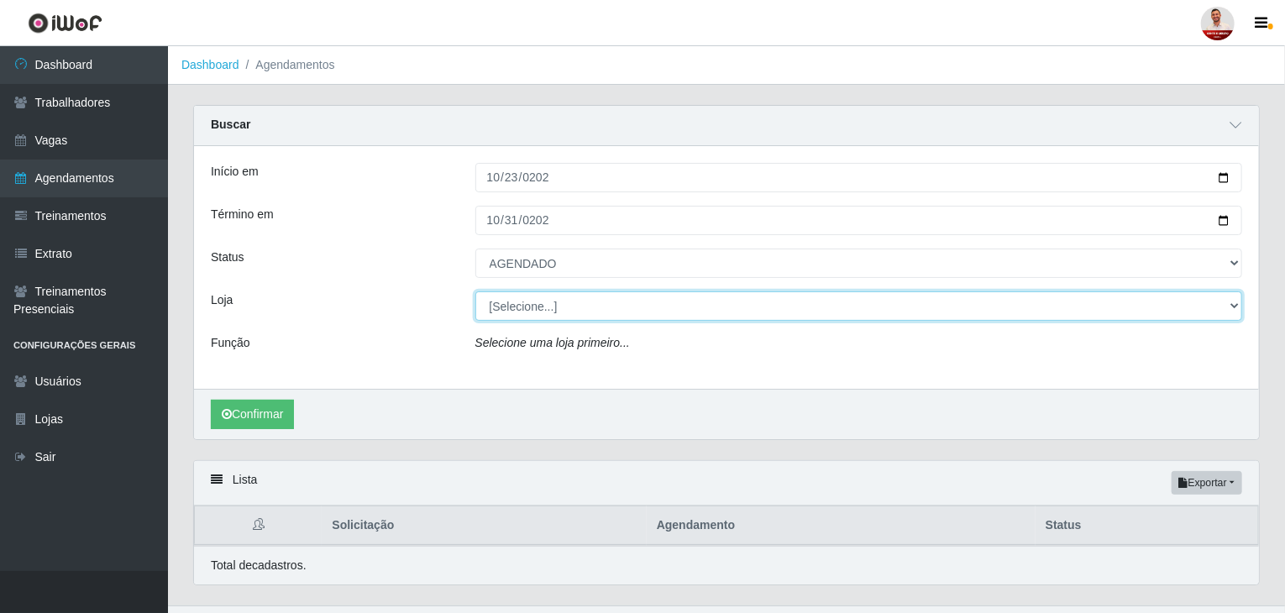
click at [533, 307] on select "[Selecione...] Hiper Queiroz - Alto da Conceição Hiper Queiroz - Boa Vista Hipe…" at bounding box center [859, 305] width 768 height 29
select select "464"
click at [475, 291] on select "[Selecione...] Hiper Queiroz - Alto da Conceição Hiper Queiroz - Boa Vista Hipe…" at bounding box center [859, 305] width 768 height 29
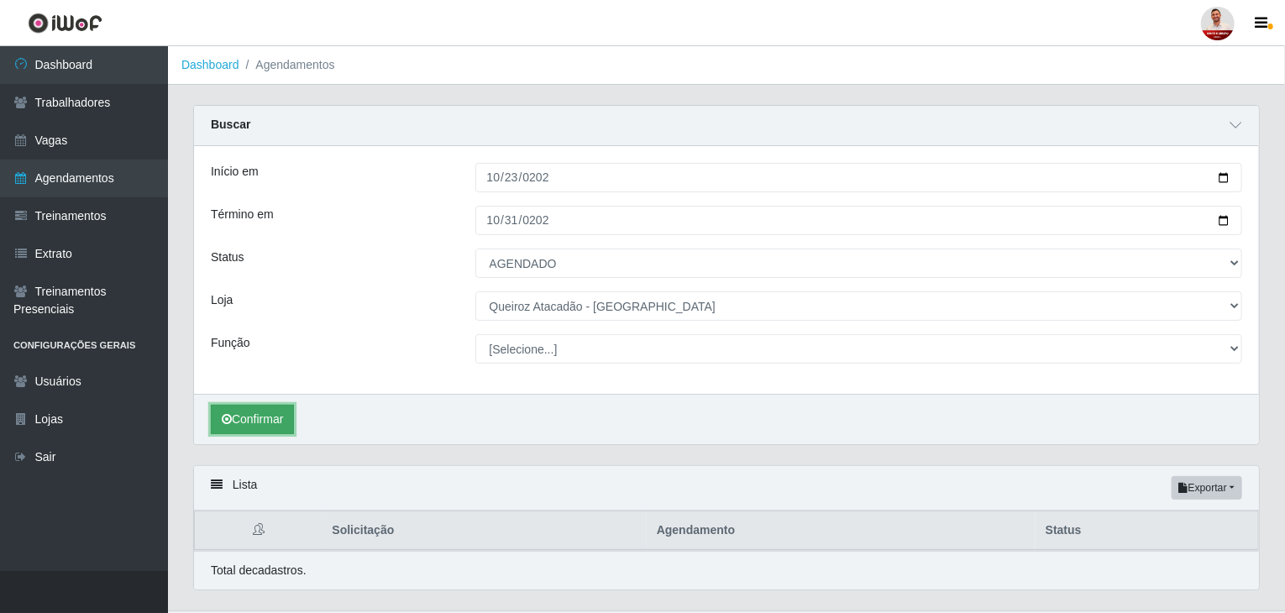
click at [282, 417] on button "Confirmar" at bounding box center [252, 419] width 83 height 29
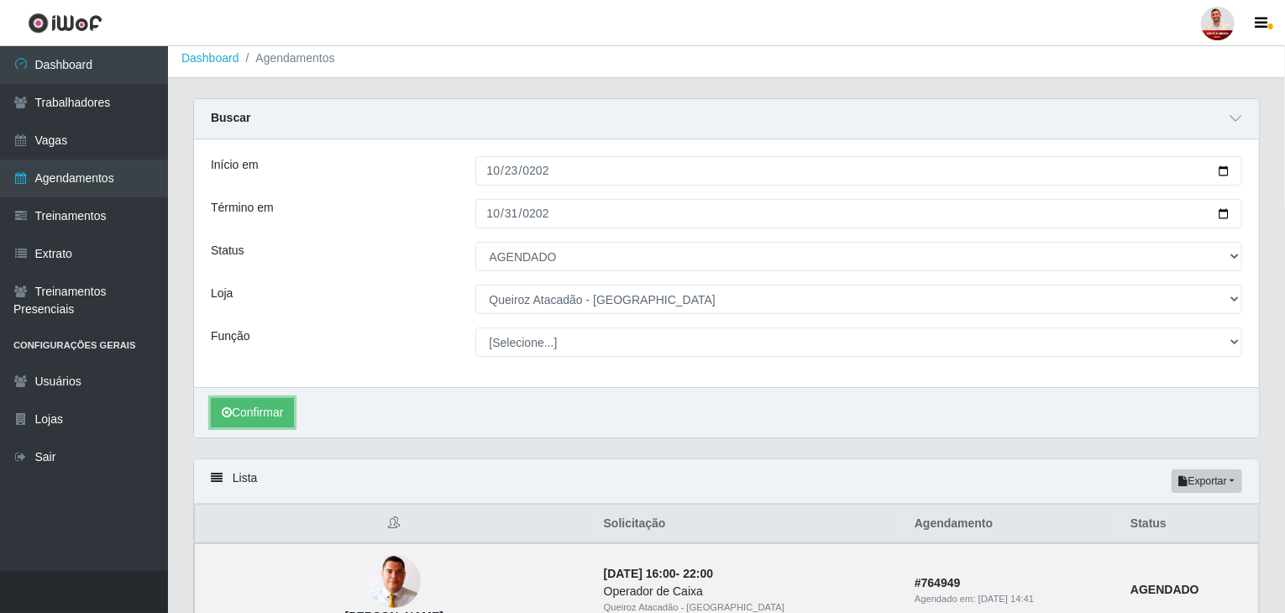
scroll to position [89, 0]
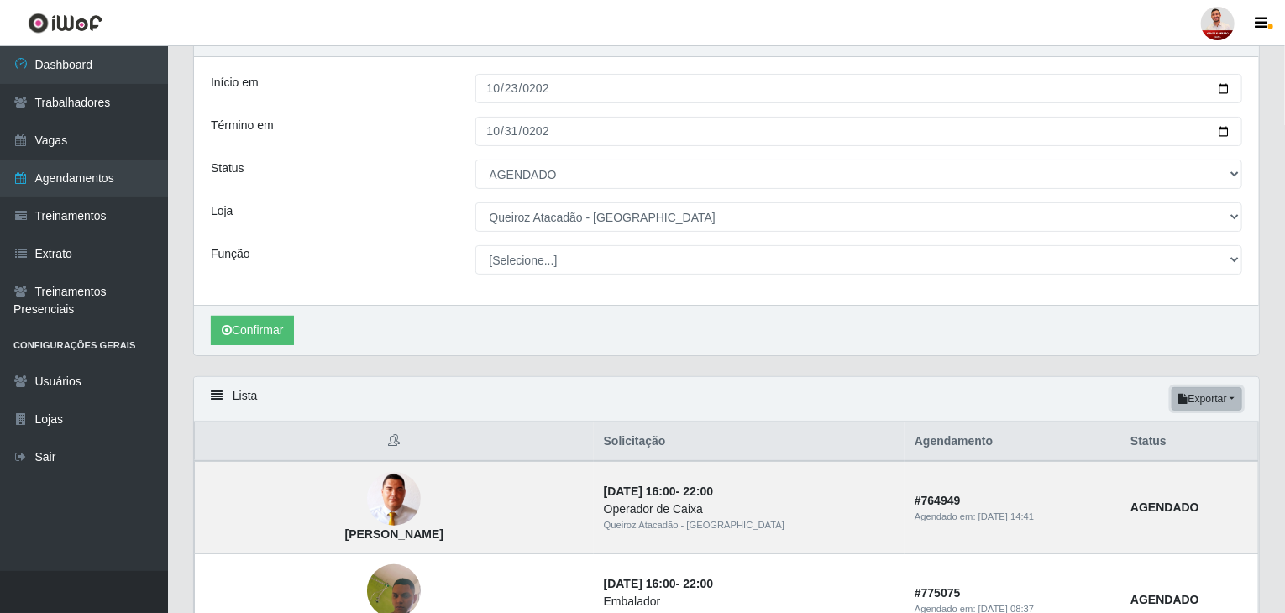
click at [1234, 396] on button "Exportar" at bounding box center [1207, 399] width 71 height 24
click at [1162, 459] on button "Excel" at bounding box center [1176, 466] width 133 height 34
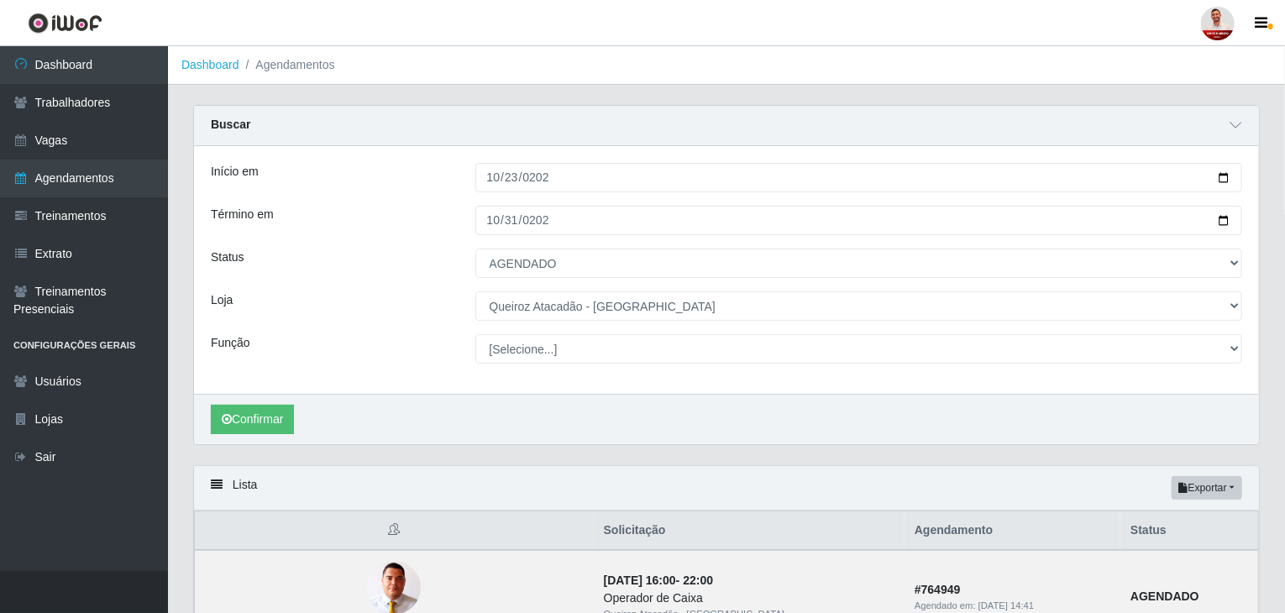
scroll to position [0, 0]
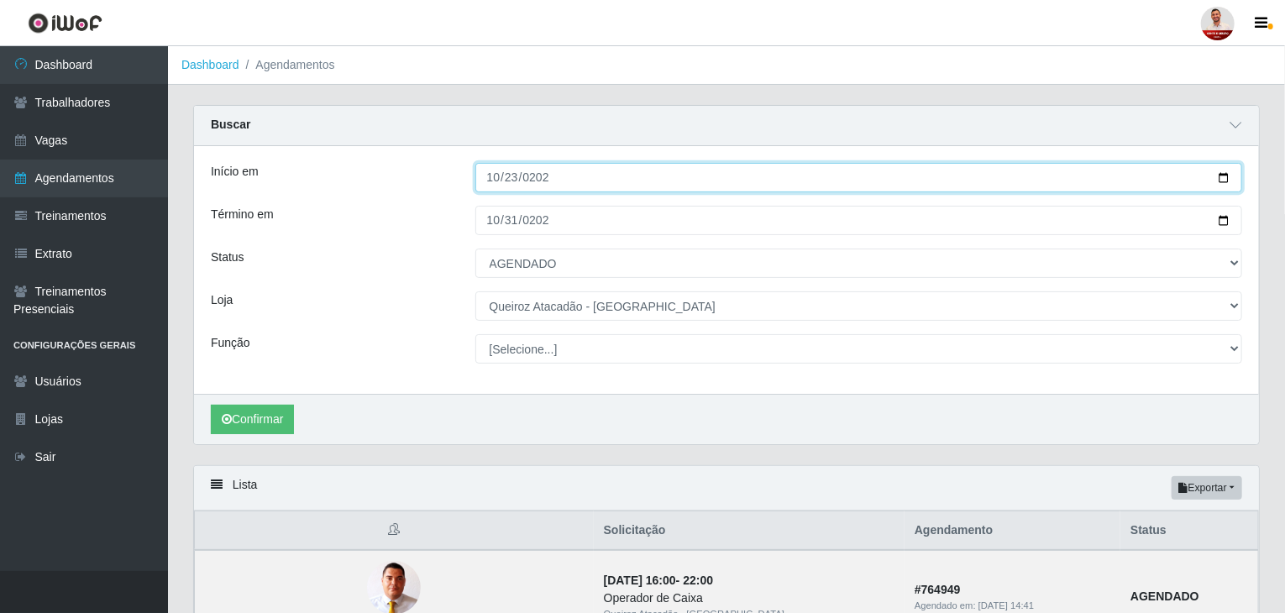
click at [1224, 181] on input "2025-10-23" at bounding box center [859, 177] width 768 height 29
type input "2025-10-12"
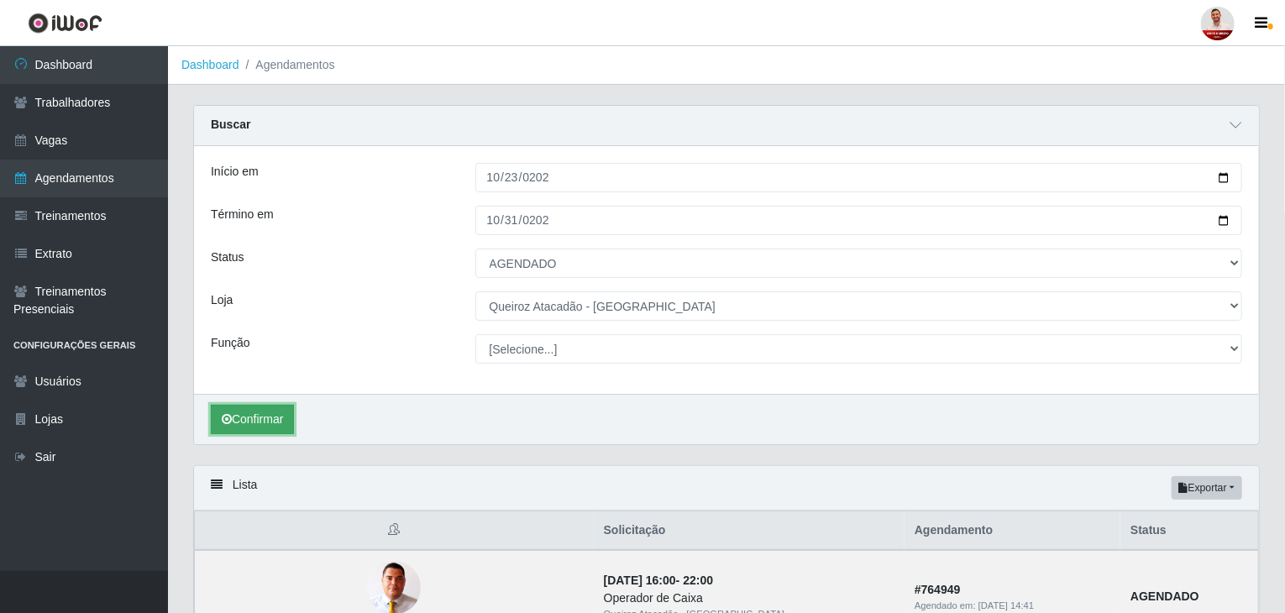
click at [260, 417] on button "Confirmar" at bounding box center [252, 419] width 83 height 29
click at [1232, 486] on button "Exportar" at bounding box center [1207, 488] width 71 height 24
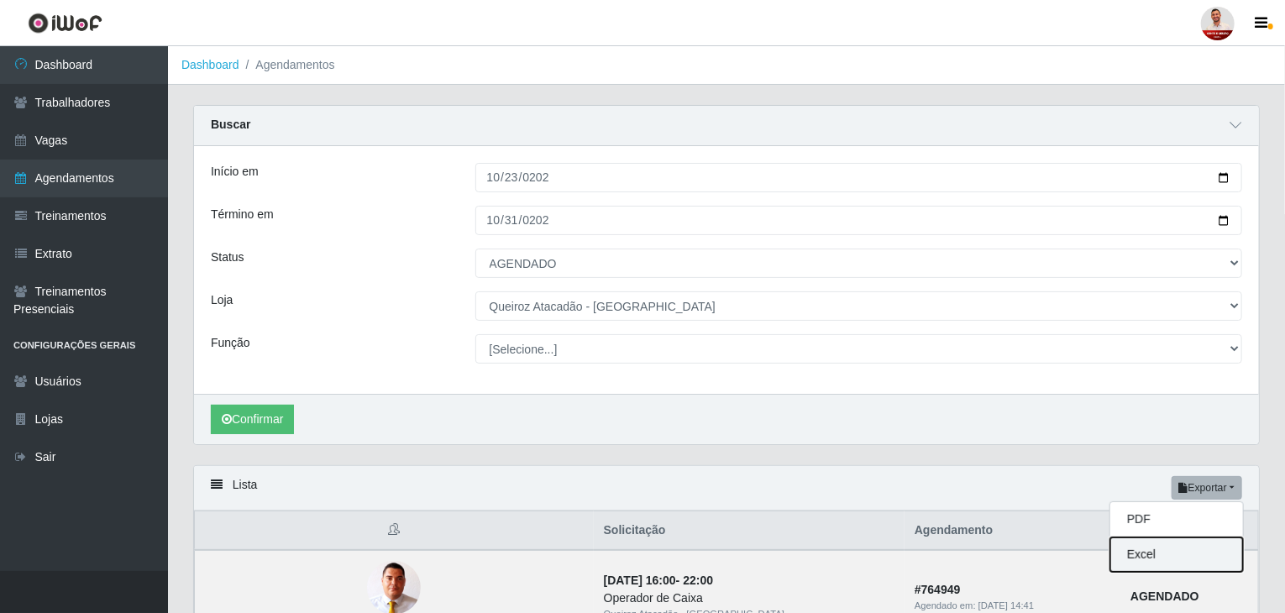
click at [1142, 545] on button "Excel" at bounding box center [1176, 555] width 133 height 34
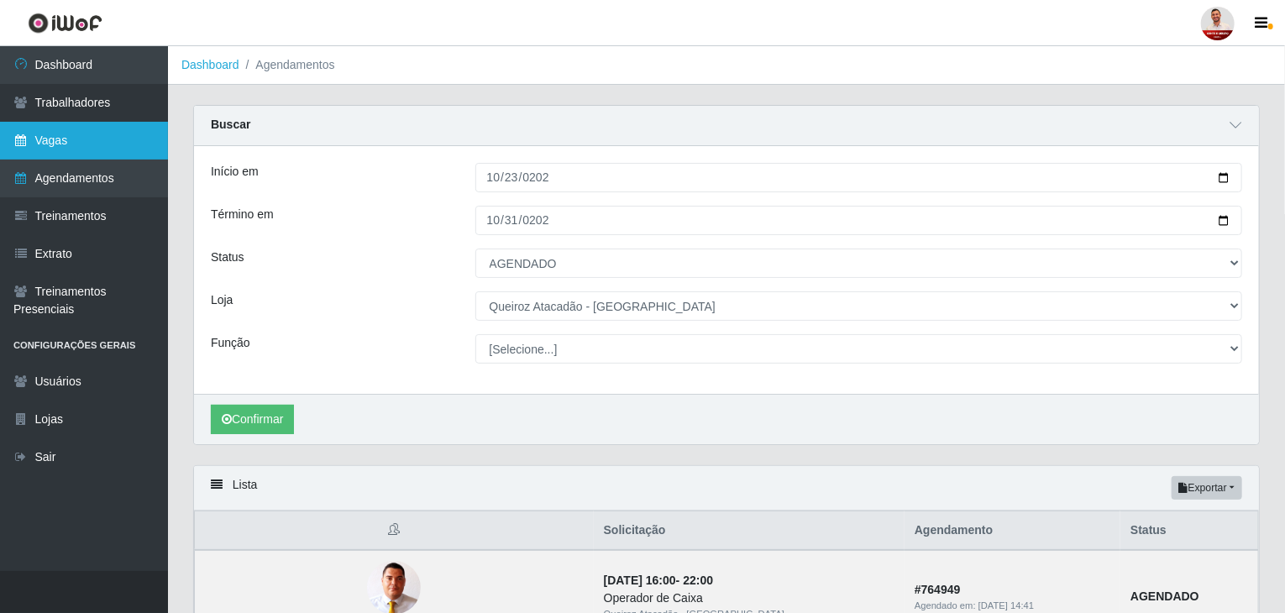
click at [60, 132] on link "Vagas" at bounding box center [84, 141] width 168 height 38
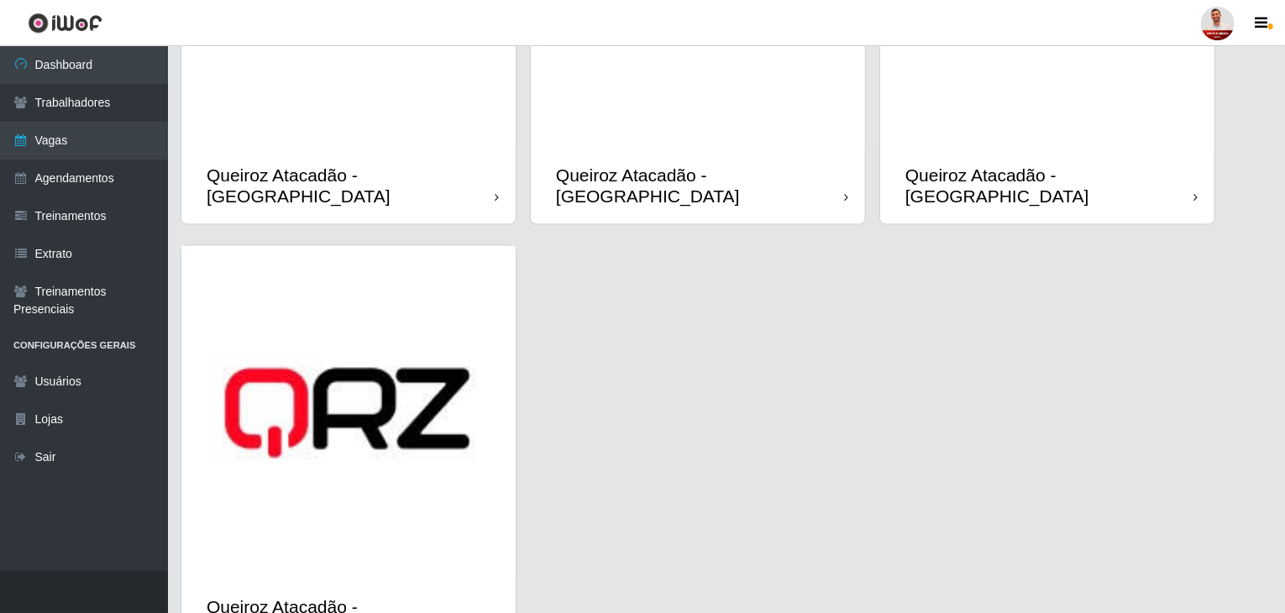
scroll to position [1630, 0]
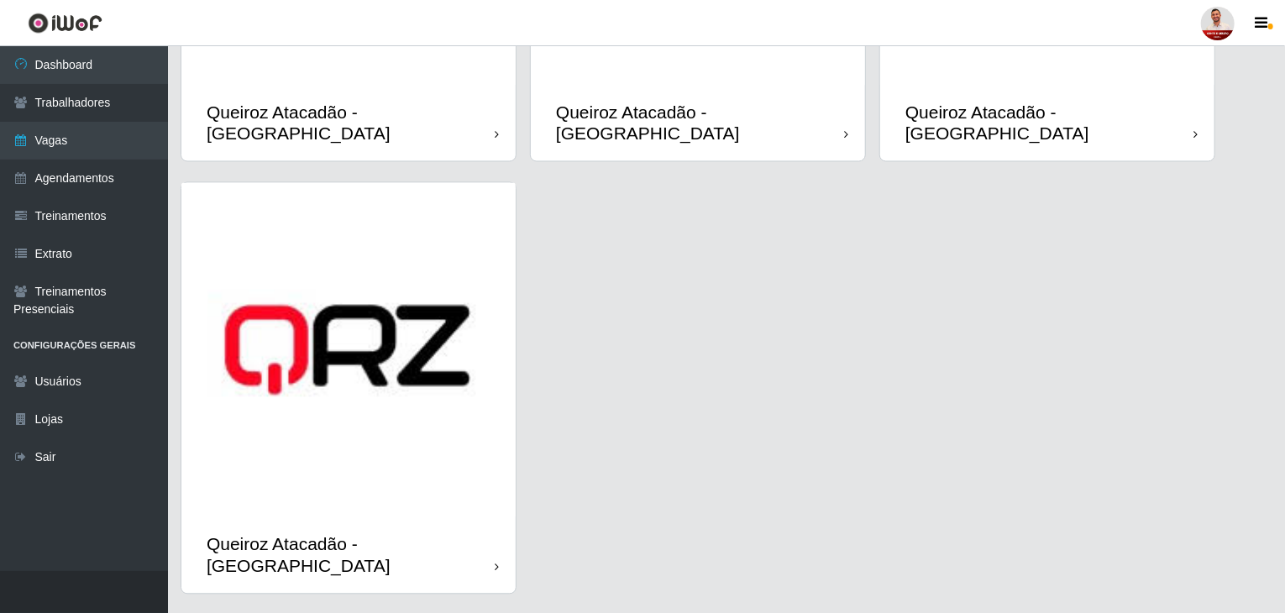
click at [489, 533] on div "Queiroz Atacadão - [GEOGRAPHIC_DATA]" at bounding box center [351, 554] width 288 height 42
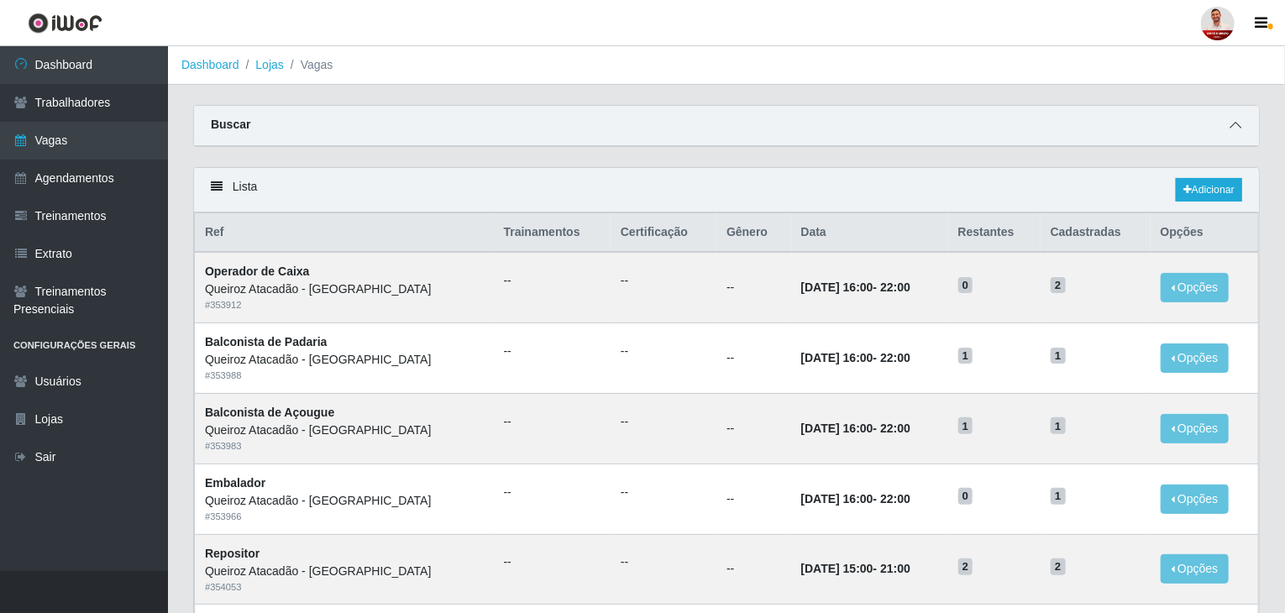
click at [1228, 124] on span at bounding box center [1235, 125] width 20 height 19
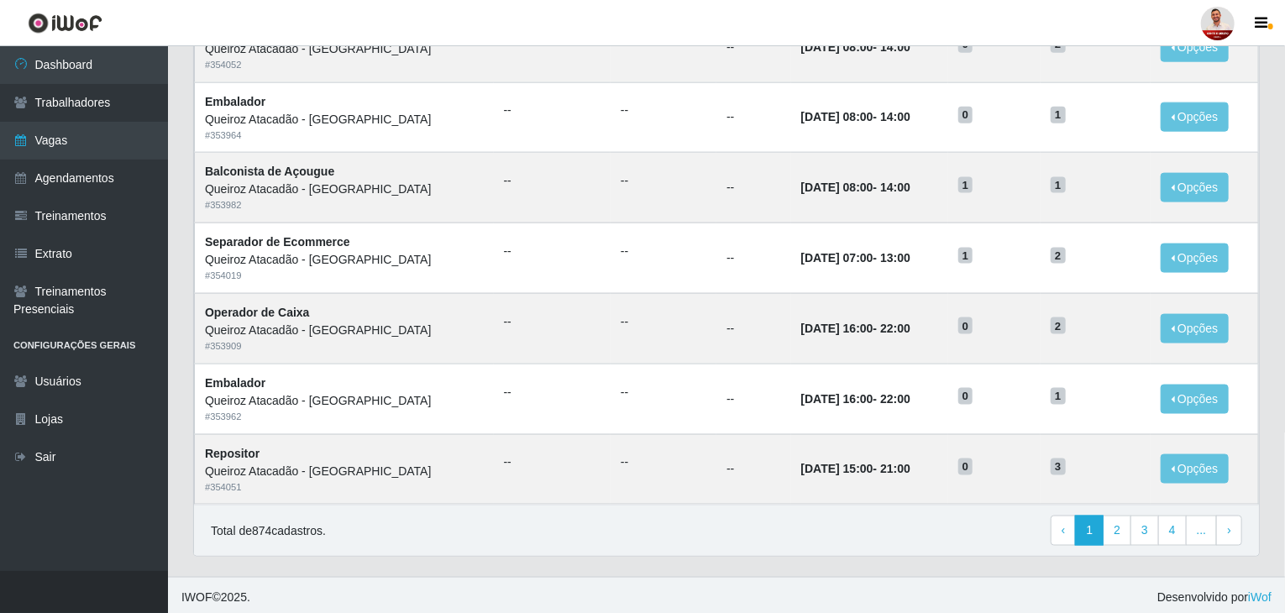
scroll to position [1062, 0]
click at [1184, 524] on link "4" at bounding box center [1172, 530] width 29 height 30
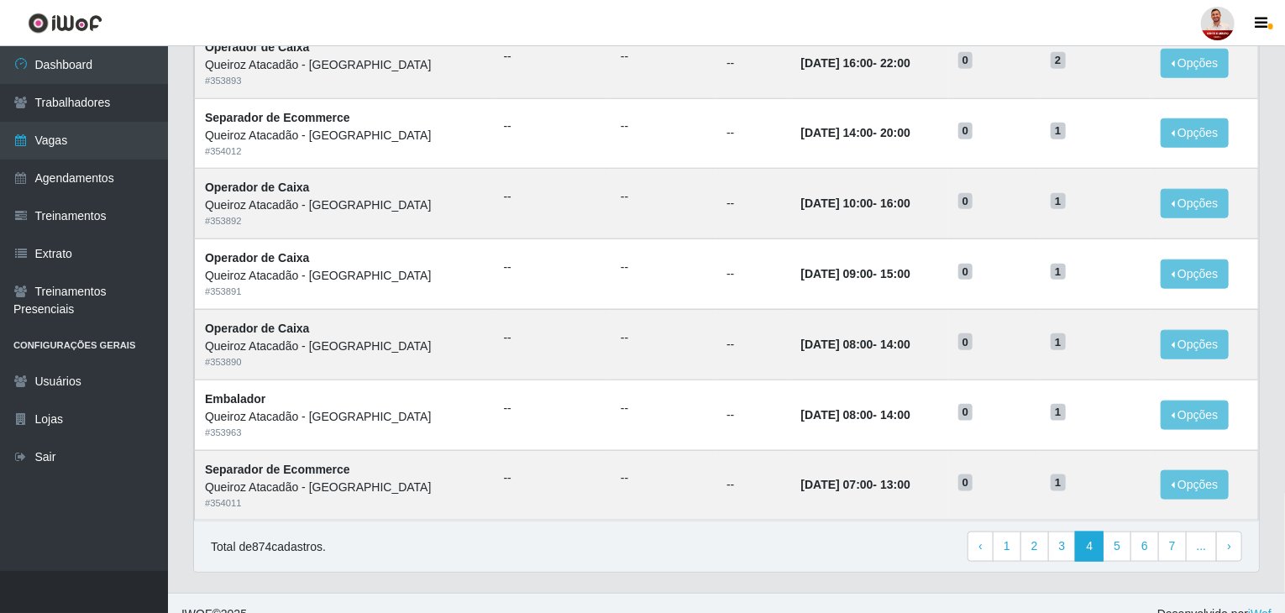
scroll to position [805, 0]
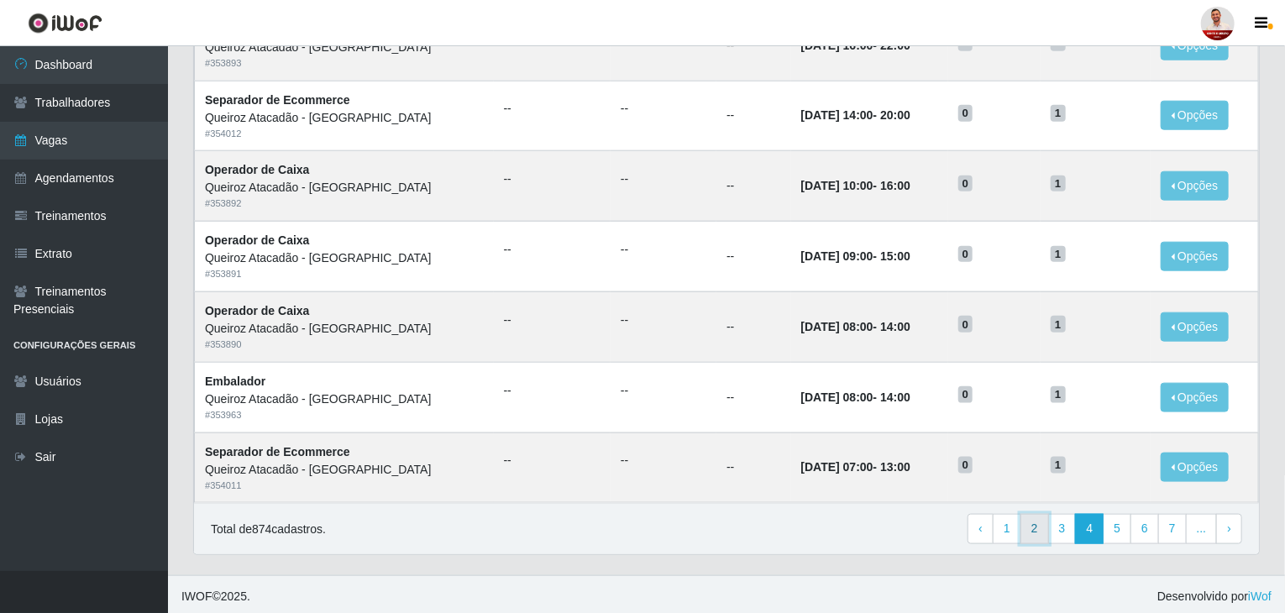
click at [1040, 522] on link "2" at bounding box center [1034, 529] width 29 height 30
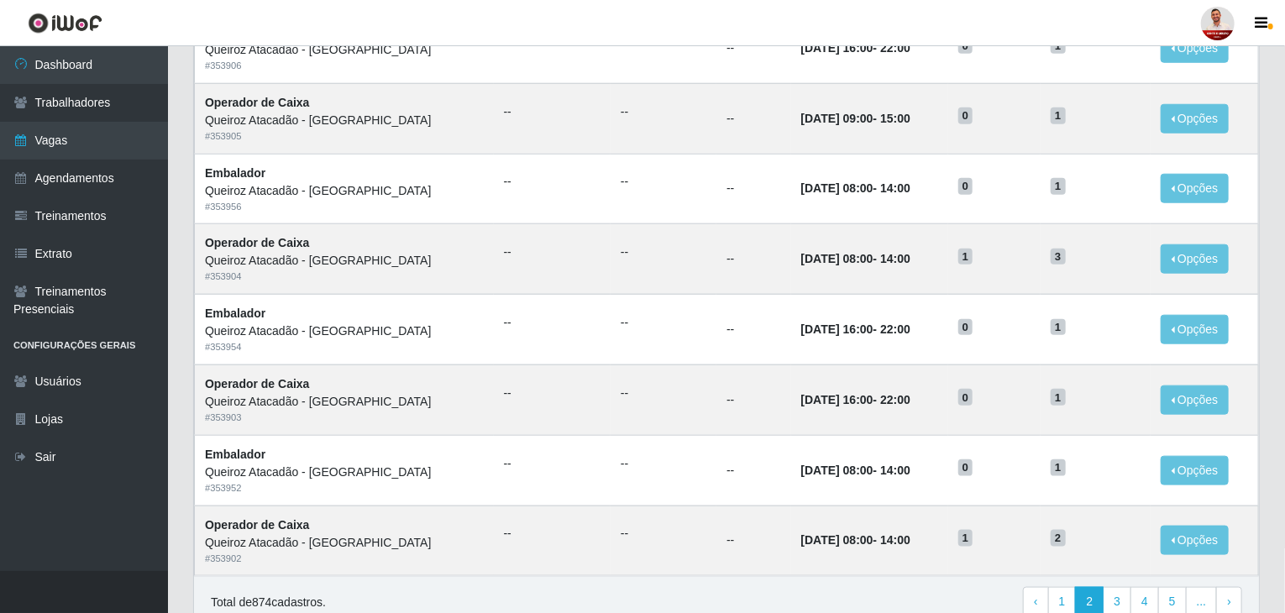
scroll to position [805, 0]
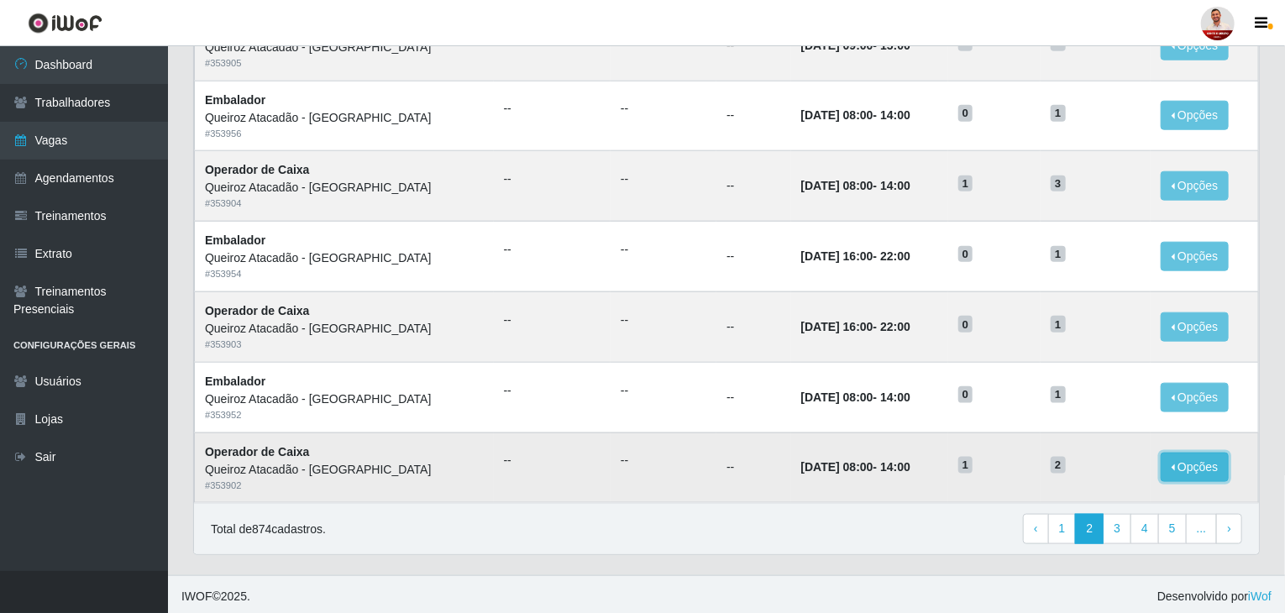
click at [1185, 466] on button "Opções" at bounding box center [1195, 467] width 69 height 29
click at [1074, 469] on link "Editar" at bounding box center [1066, 470] width 48 height 13
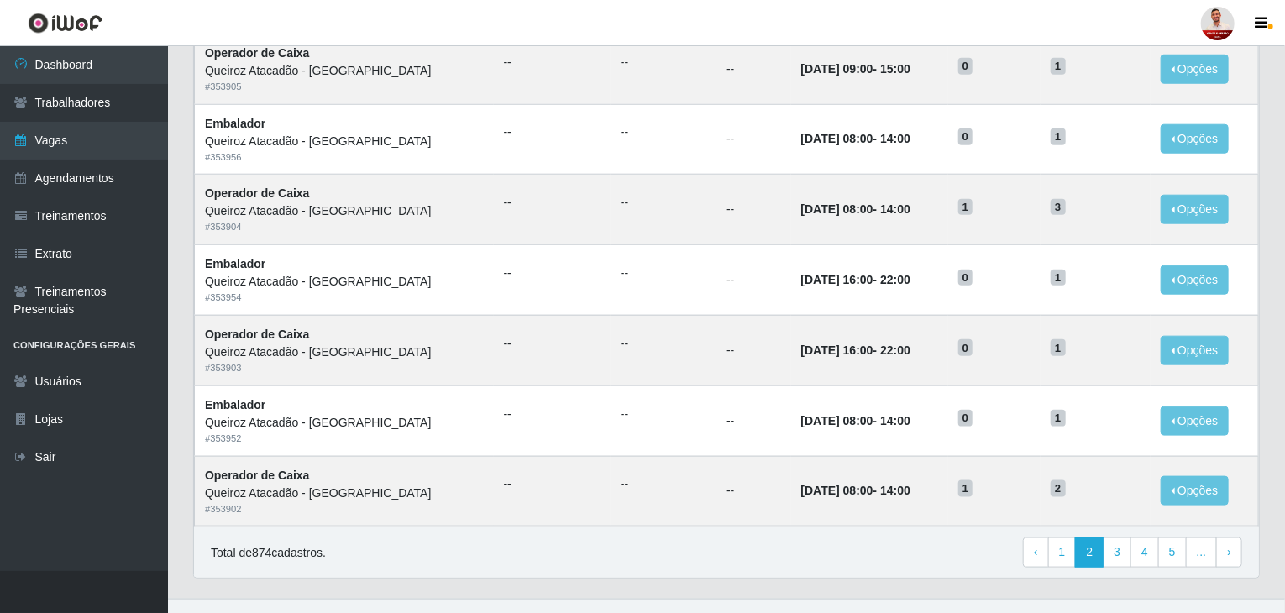
scroll to position [805, 0]
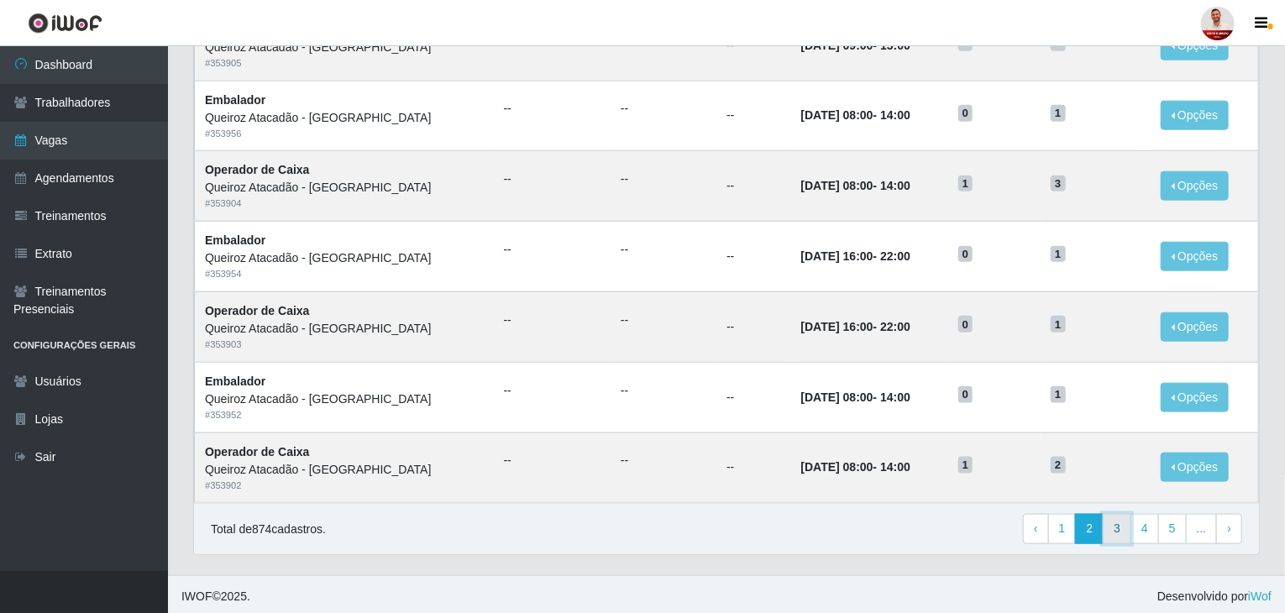
click at [1119, 525] on link "3" at bounding box center [1117, 529] width 29 height 30
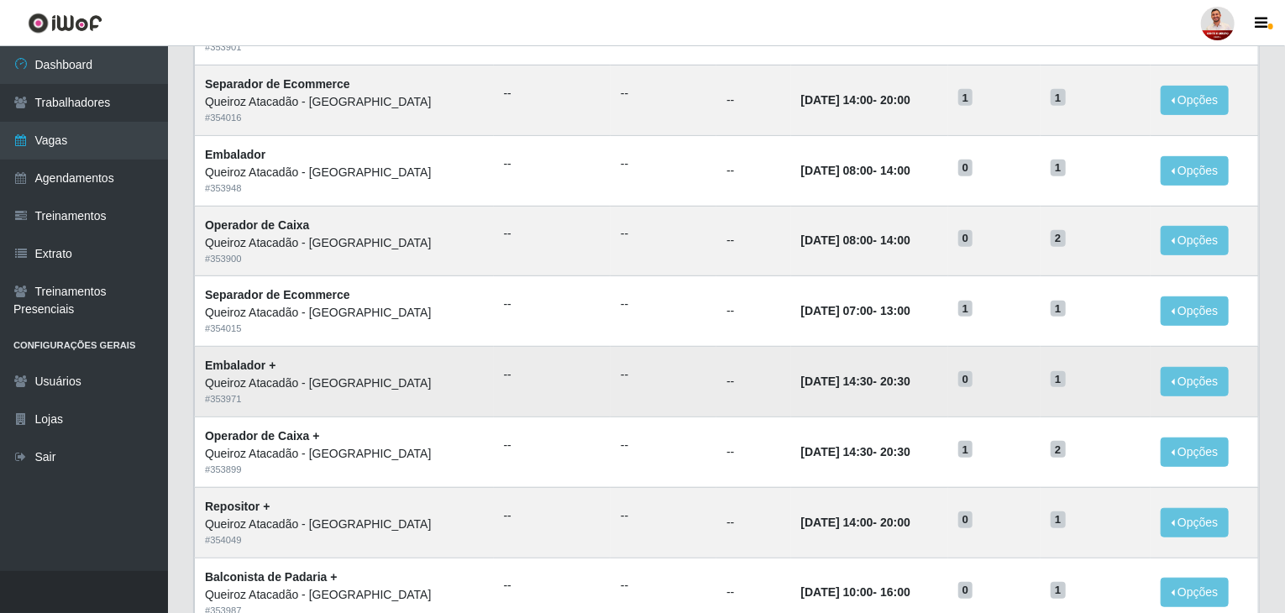
scroll to position [420, 0]
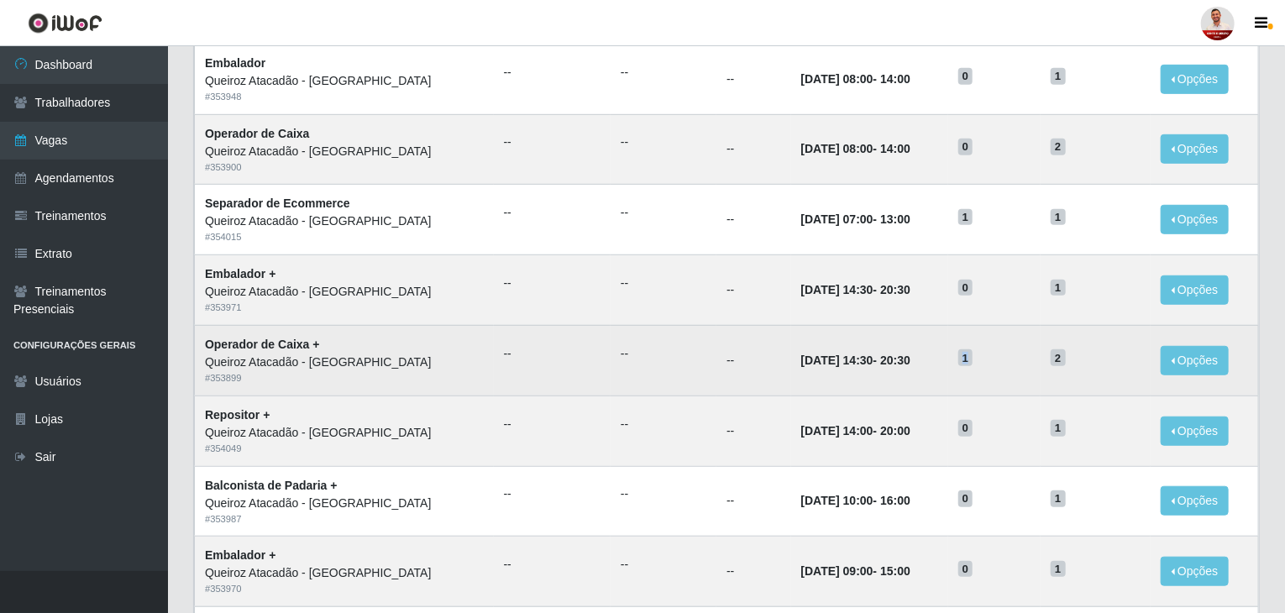
drag, startPoint x: 983, startPoint y: 357, endPoint x: 1001, endPoint y: 354, distance: 18.8
click at [1001, 354] on h5 "1" at bounding box center [994, 358] width 72 height 18
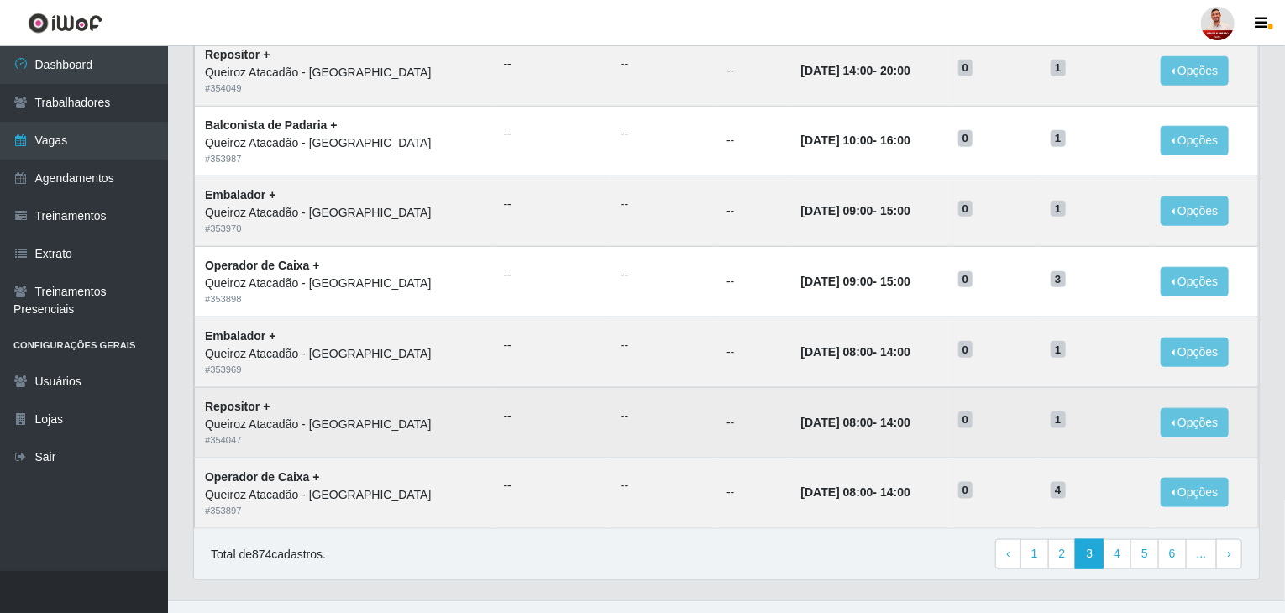
scroll to position [805, 0]
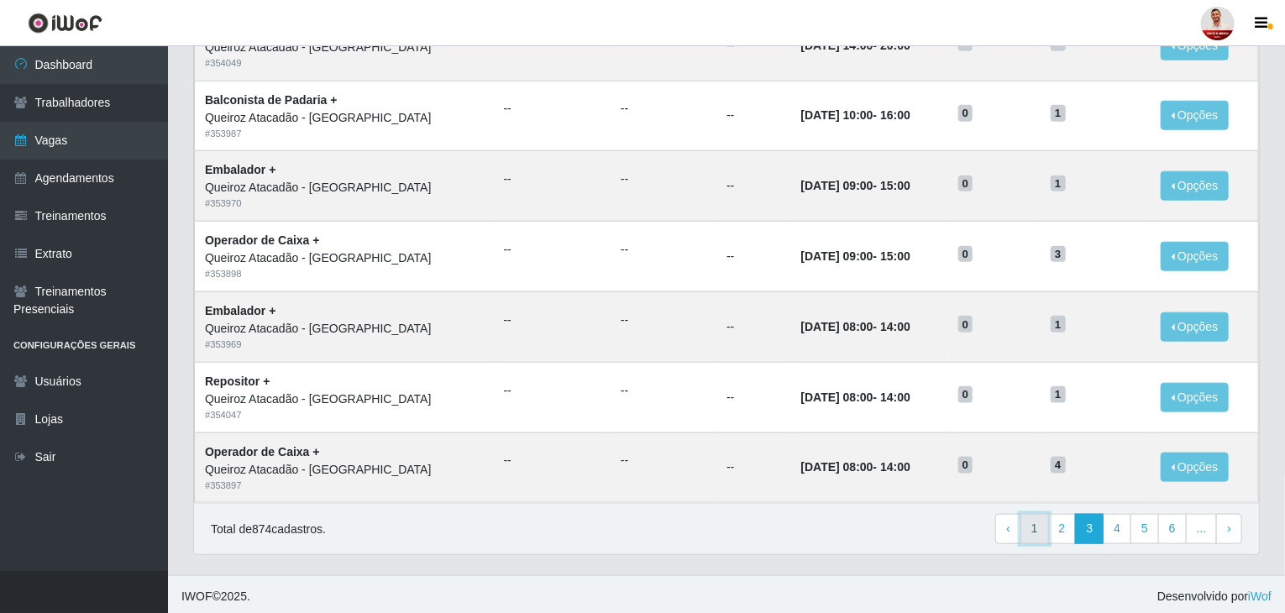
click at [1031, 521] on link "1" at bounding box center [1034, 529] width 29 height 30
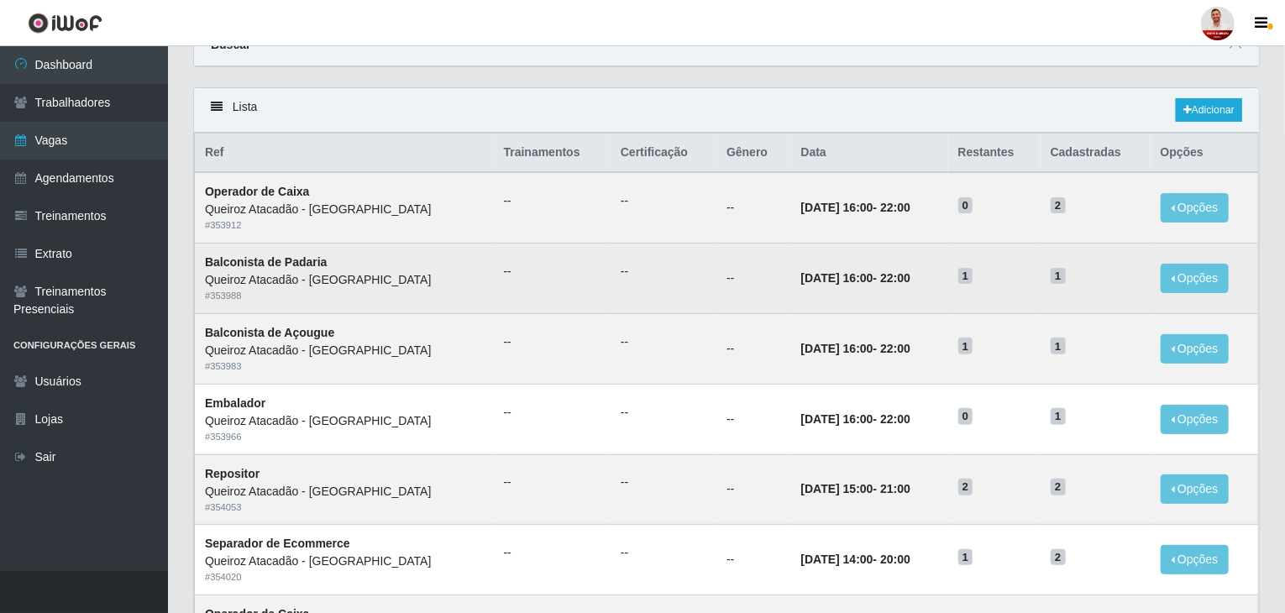
scroll to position [84, 0]
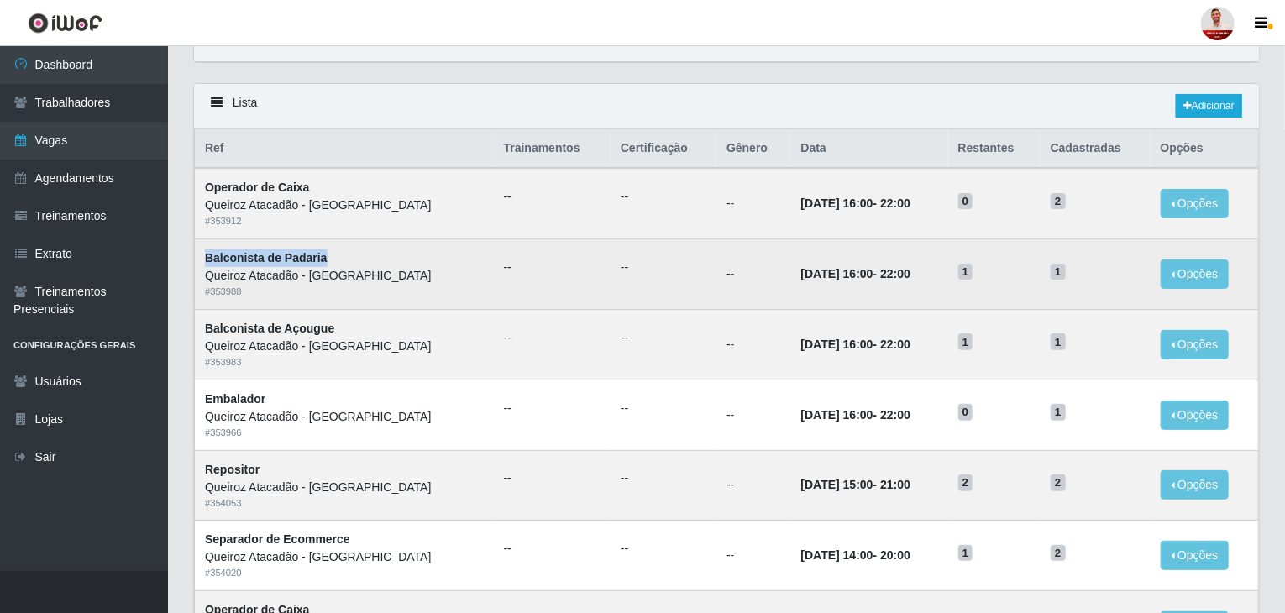
drag, startPoint x: 203, startPoint y: 252, endPoint x: 355, endPoint y: 254, distance: 152.0
click at [355, 254] on td "Balconista de Padaria Queiroz Atacadão - [GEOGRAPHIC_DATA] do Amarante # 353988" at bounding box center [344, 274] width 299 height 71
copy strong "Balconista de Padaria"
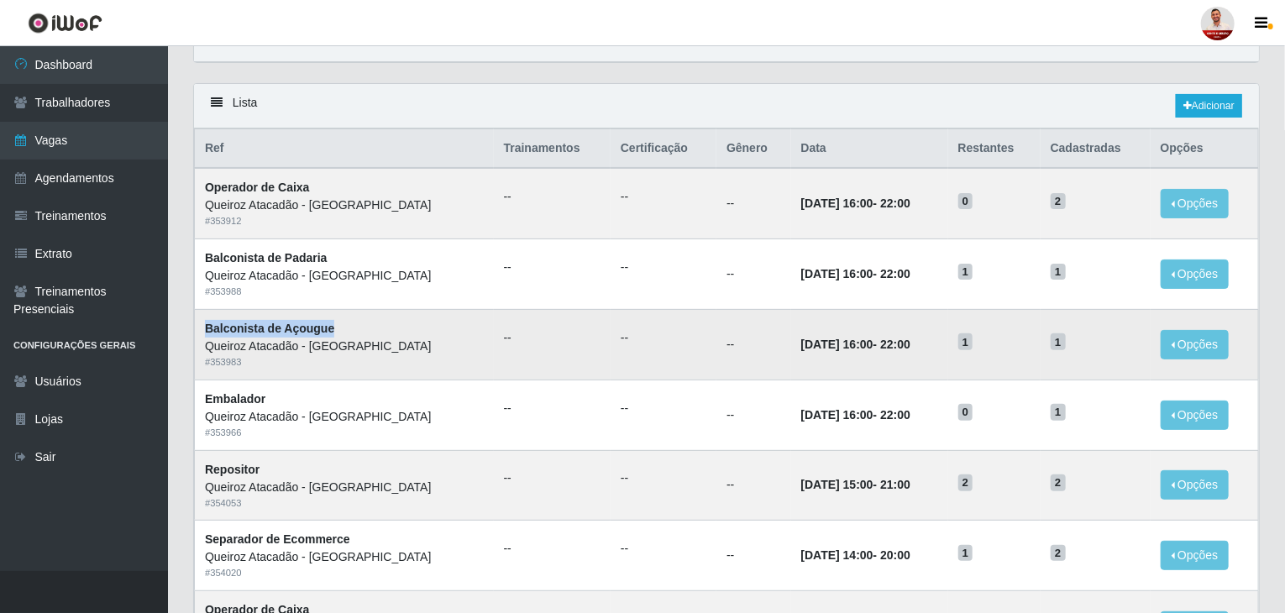
drag, startPoint x: 205, startPoint y: 327, endPoint x: 333, endPoint y: 329, distance: 127.7
click at [333, 329] on td "Balconista de Açougue Queiroz Atacadão - [GEOGRAPHIC_DATA] # 353983" at bounding box center [344, 344] width 299 height 71
copy strong "Balconista de Açougue"
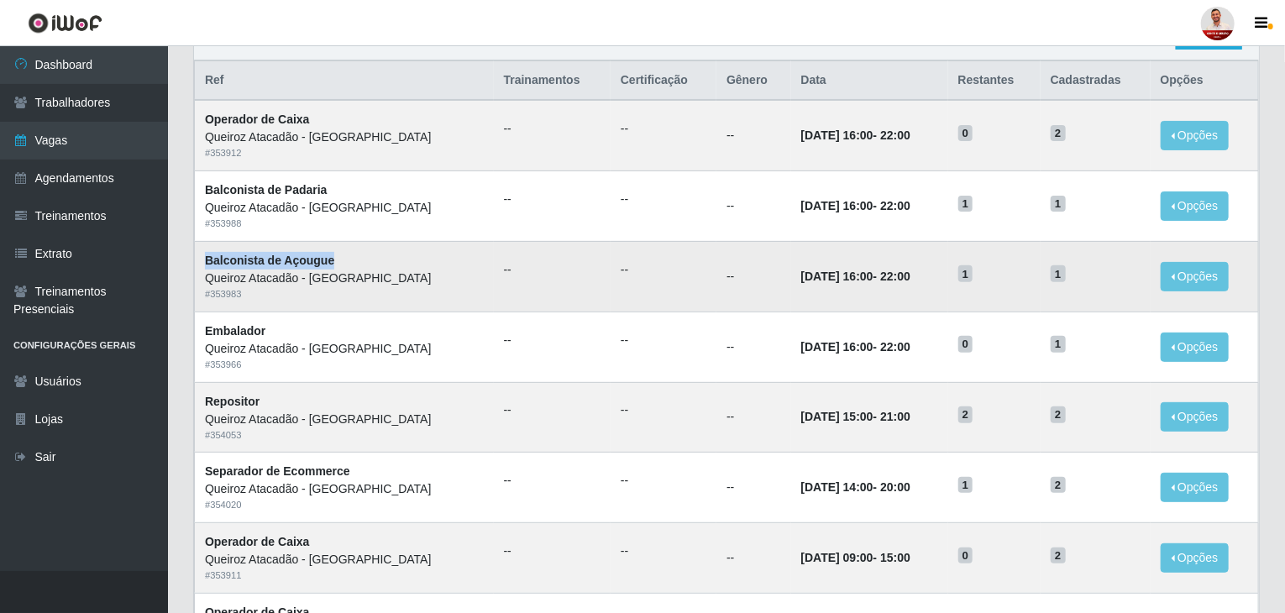
scroll to position [252, 0]
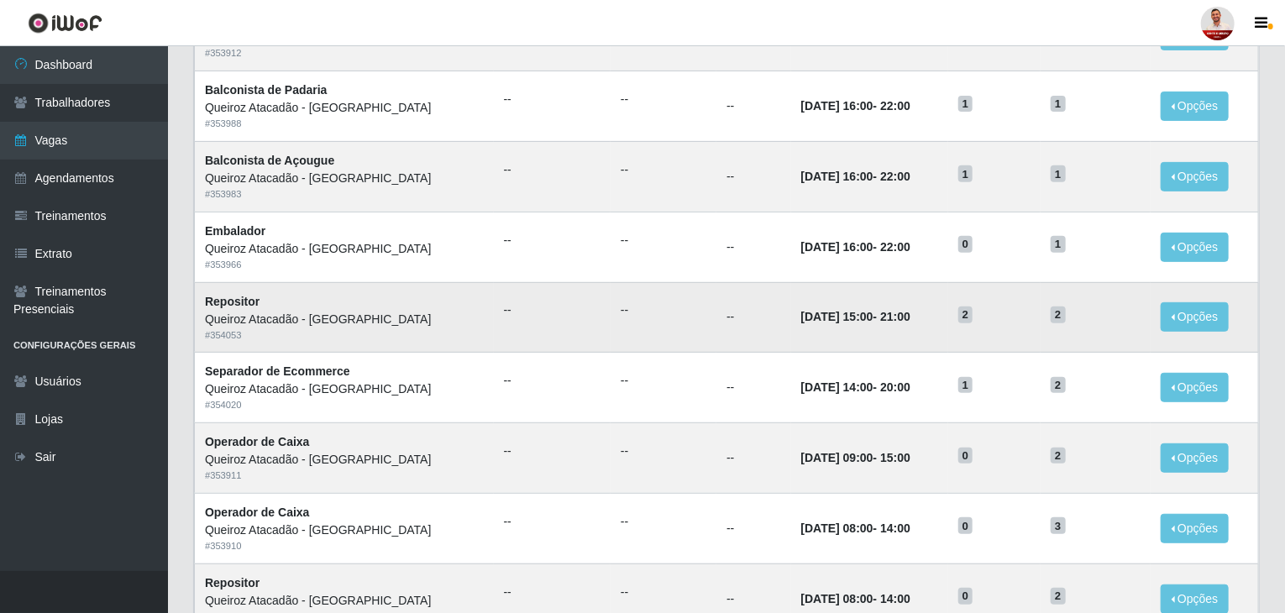
click at [228, 296] on strong "Repositor" at bounding box center [232, 301] width 55 height 13
copy strong "Repositor"
